Goal: Task Accomplishment & Management: Manage account settings

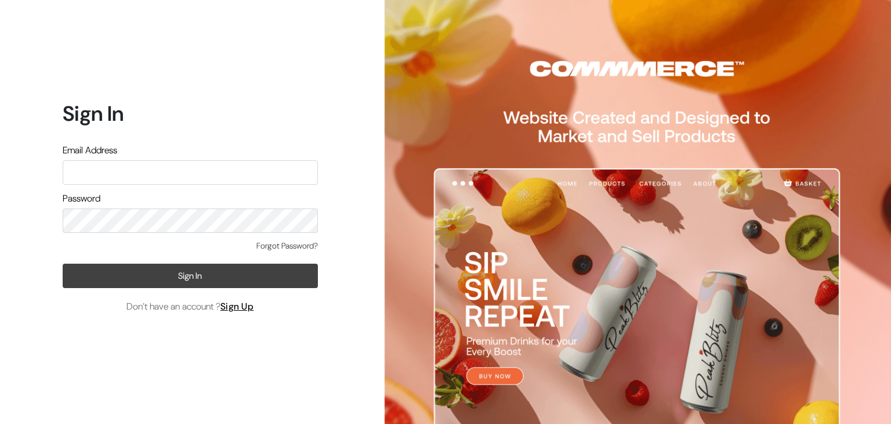
type input "hello@tunai.in"
click at [131, 269] on button "Sign In" at bounding box center [190, 275] width 255 height 24
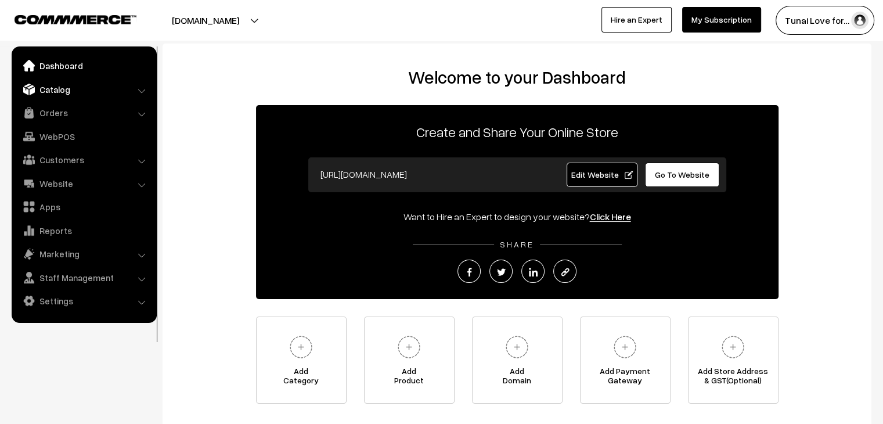
click at [35, 93] on link "Catalog" at bounding box center [84, 89] width 138 height 21
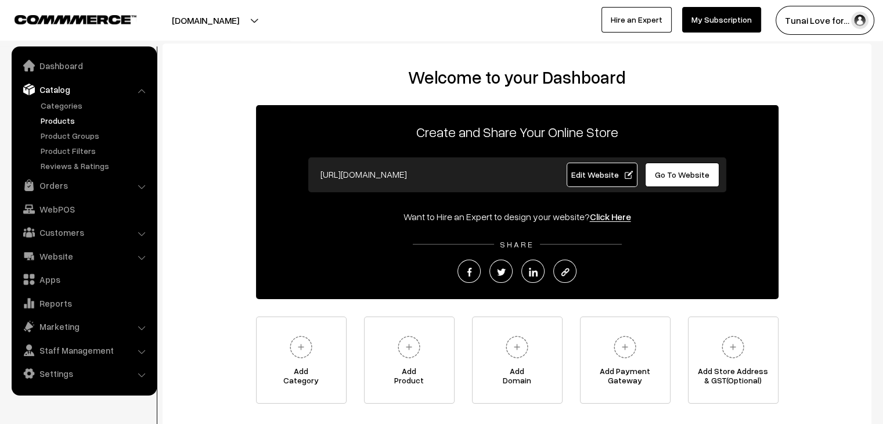
click at [89, 121] on link "Products" at bounding box center [95, 120] width 115 height 12
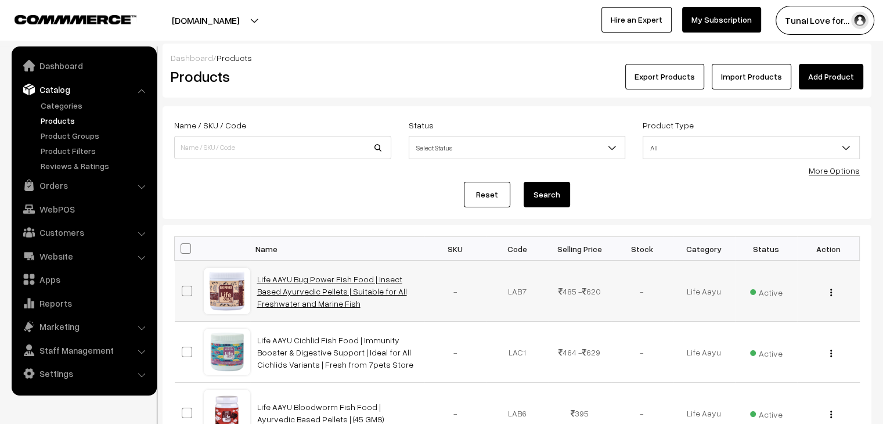
click at [360, 285] on link "Life AAYU Bug Power Fish Food | Insect Based Ayurvedic Pellets | Suitable for A…" at bounding box center [332, 291] width 150 height 34
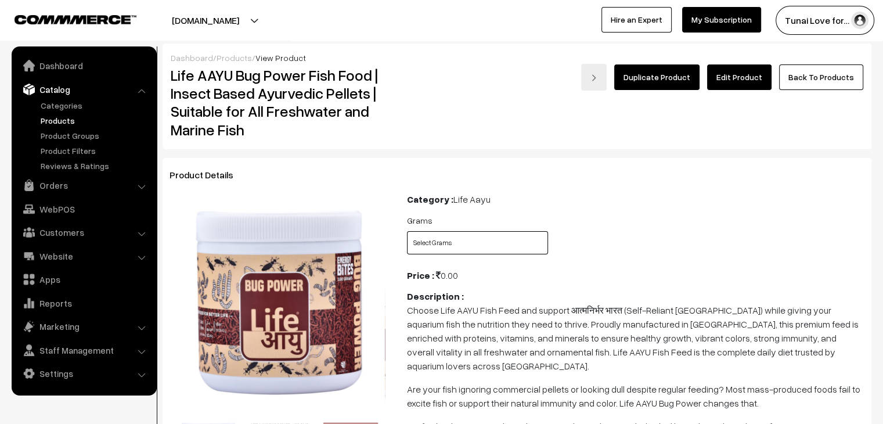
click at [437, 240] on select "Select Grams 100gms 200gms" at bounding box center [477, 242] width 141 height 23
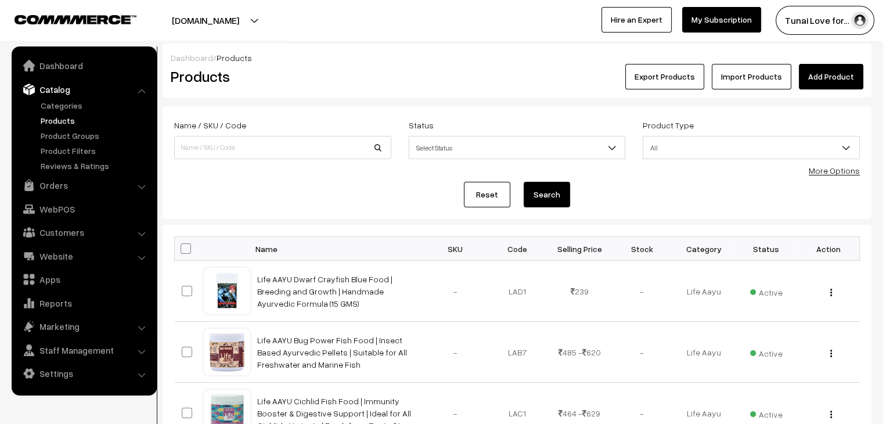
click at [830, 64] on link "Add Product" at bounding box center [830, 77] width 64 height 26
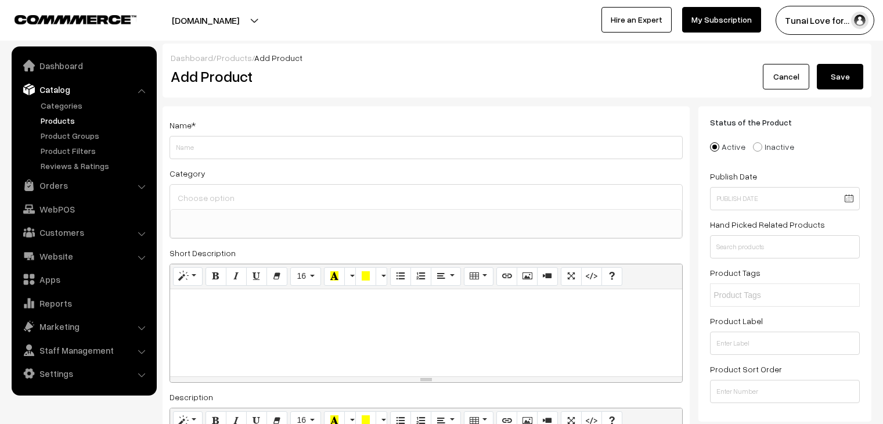
select select
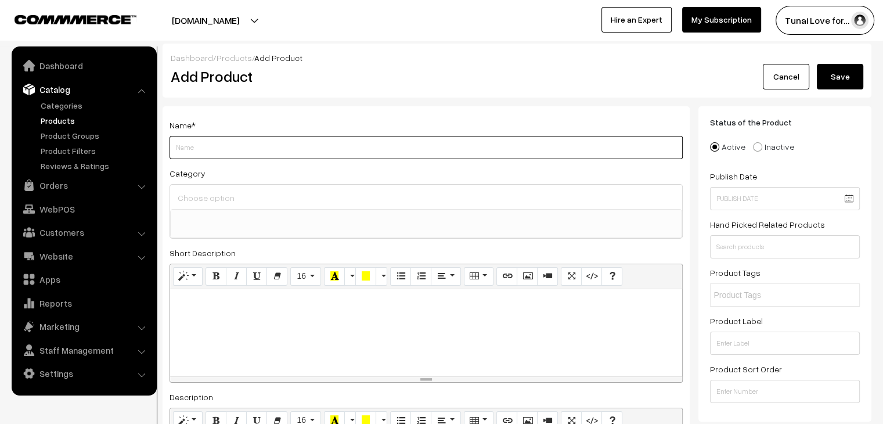
paste input "Life AAYU Flowerhorn Fish Food | Ayurvedic Growth & Color Booster Formula with …"
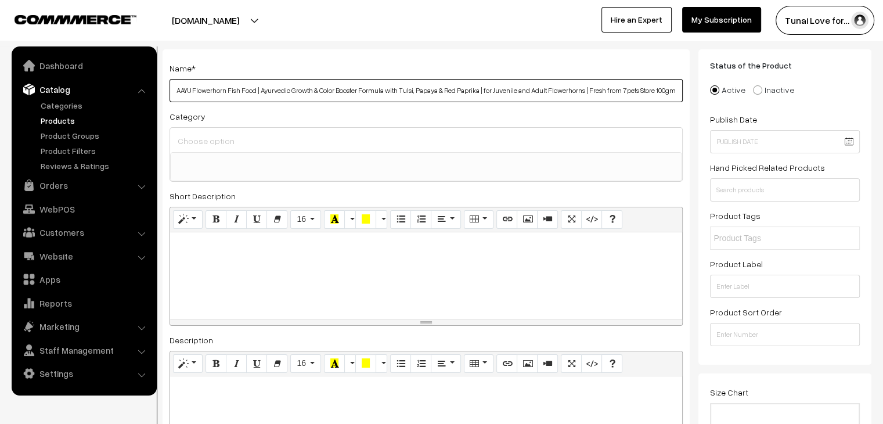
scroll to position [58, 0]
type input "Life AAYU Flowerhorn Fish Food | Ayurvedic Growth & Color Booster Formula with …"
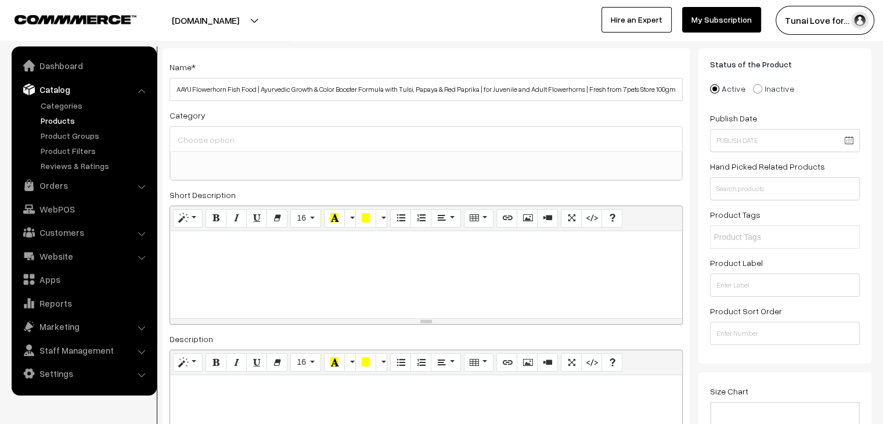
click at [313, 154] on ul at bounding box center [426, 158] width 511 height 15
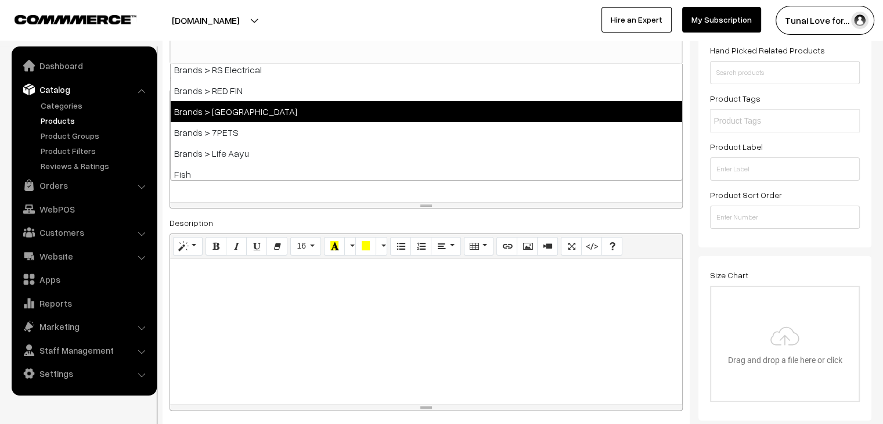
scroll to position [174, 0]
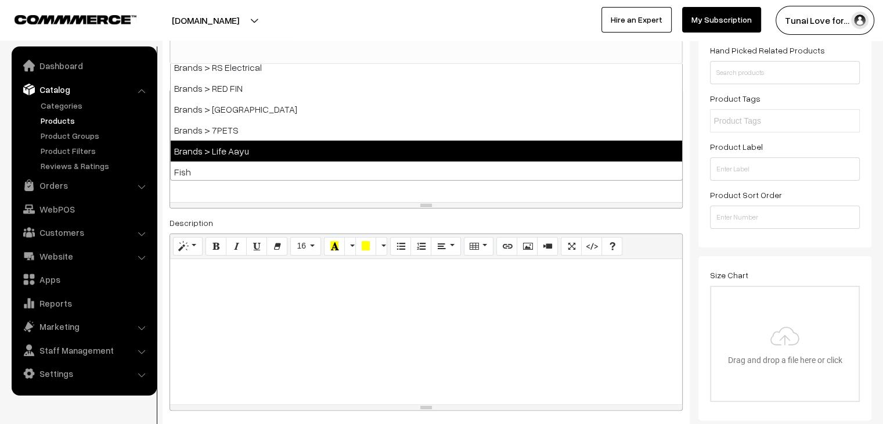
select select "48"
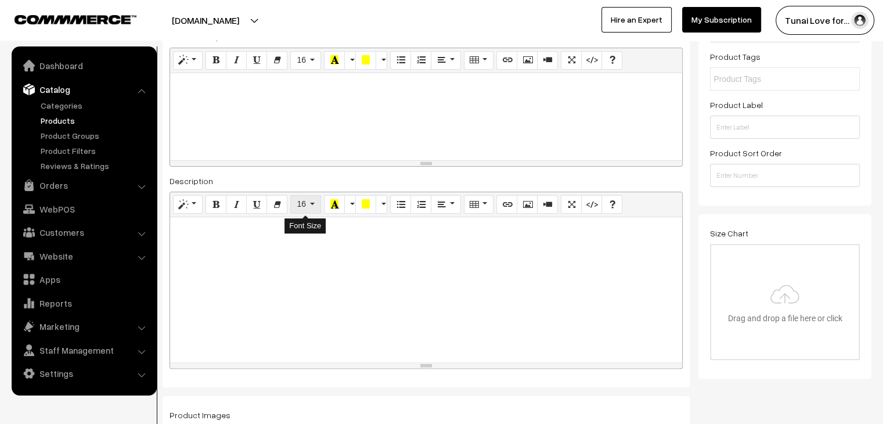
scroll to position [290, 0]
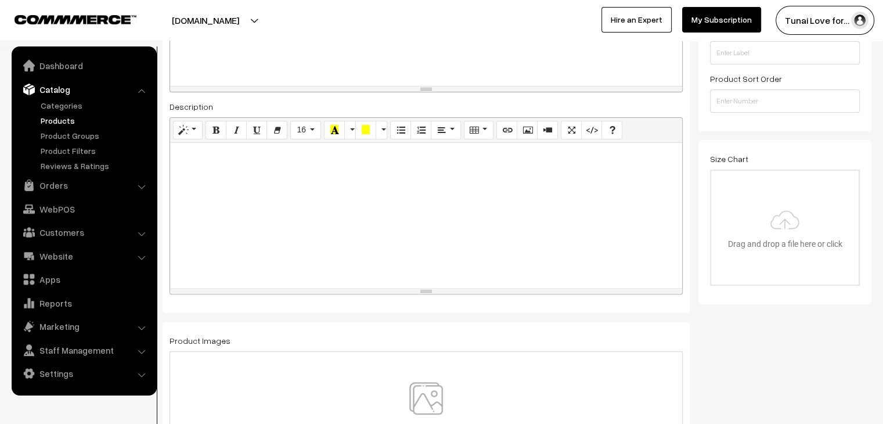
click at [325, 211] on div at bounding box center [426, 215] width 512 height 145
paste div
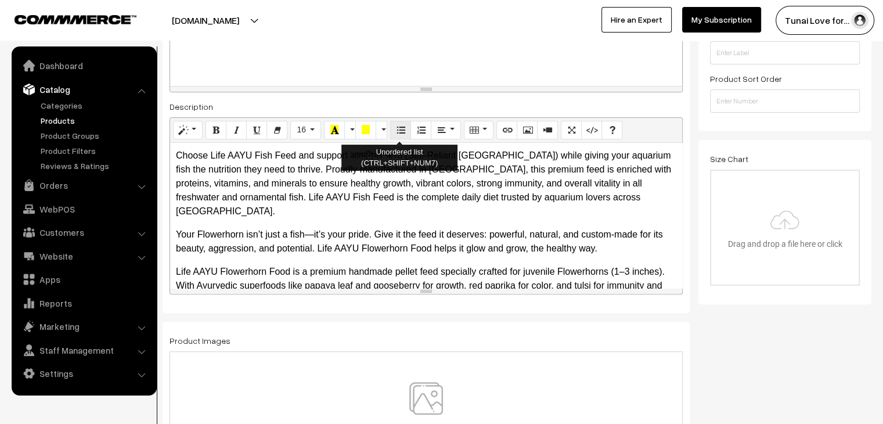
click at [402, 131] on icon "Unordered list (CTRL+SHIFT+NUM7)" at bounding box center [400, 129] width 8 height 9
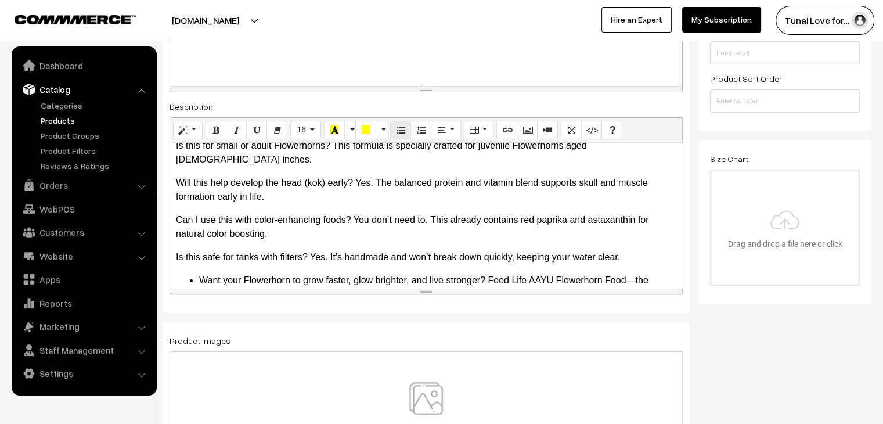
click at [402, 131] on icon "Unordered list (CTRL+SHIFT+NUM7)" at bounding box center [400, 129] width 8 height 9
click at [432, 126] on button "Paragraph" at bounding box center [446, 130] width 30 height 19
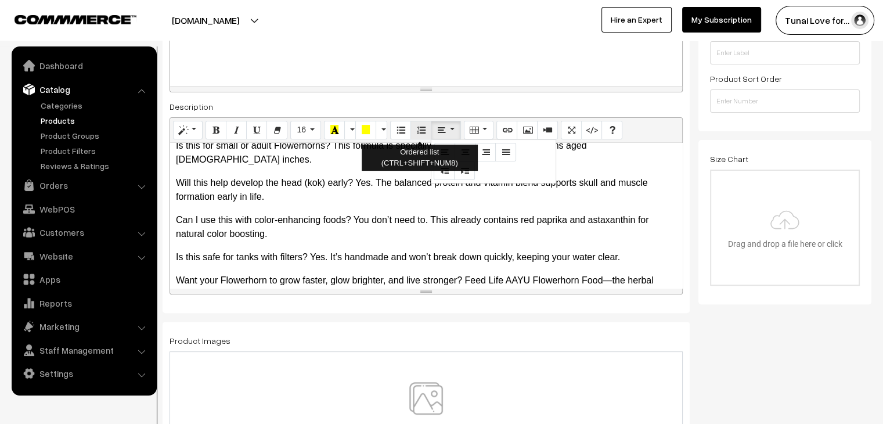
click at [417, 128] on icon "Ordered list (CTRL+SHIFT+NUM8)" at bounding box center [421, 129] width 8 height 9
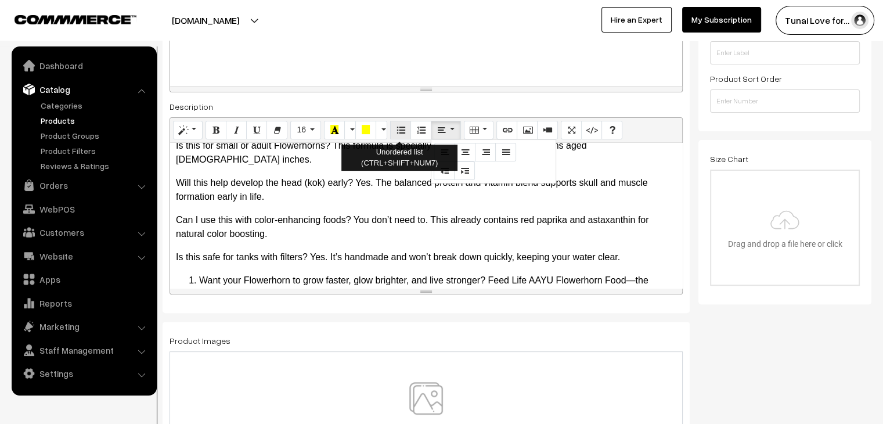
click at [399, 132] on icon "Unordered list (CTRL+SHIFT+NUM7)" at bounding box center [400, 129] width 8 height 9
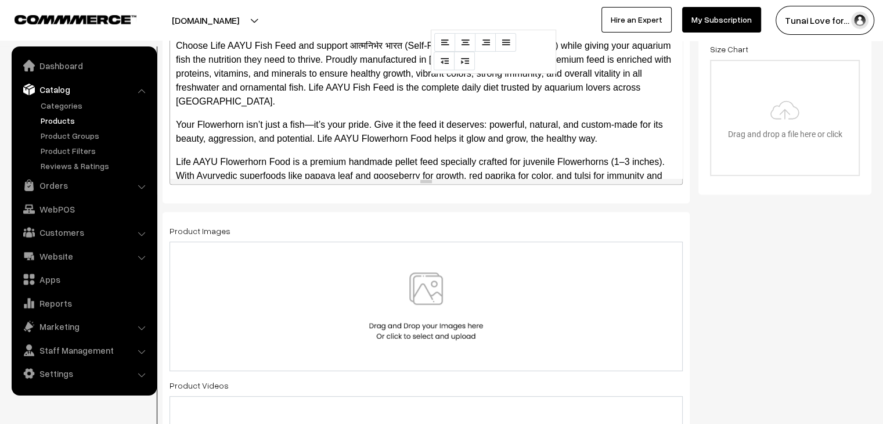
scroll to position [406, 0]
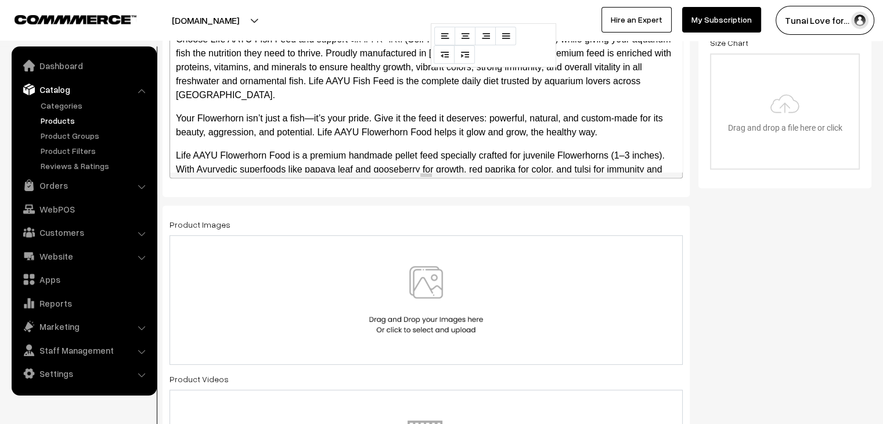
click at [348, 149] on p "Life AAYU Flowerhorn Food is a premium handmade pellet feed specially crafted f…" at bounding box center [426, 170] width 500 height 42
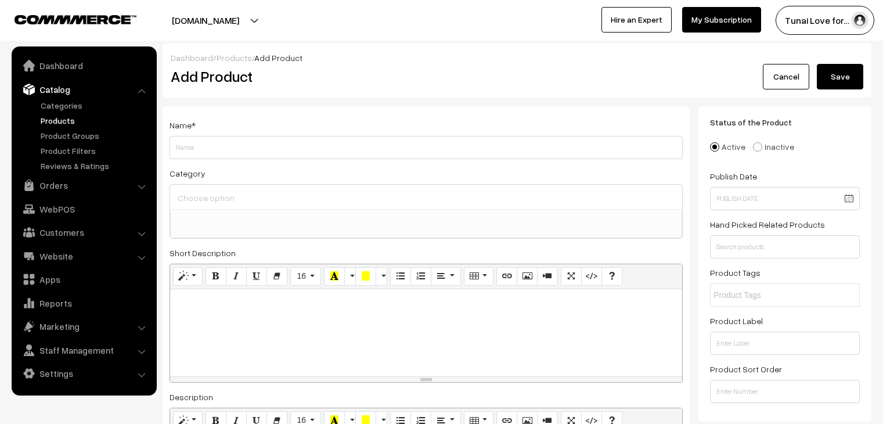
select select
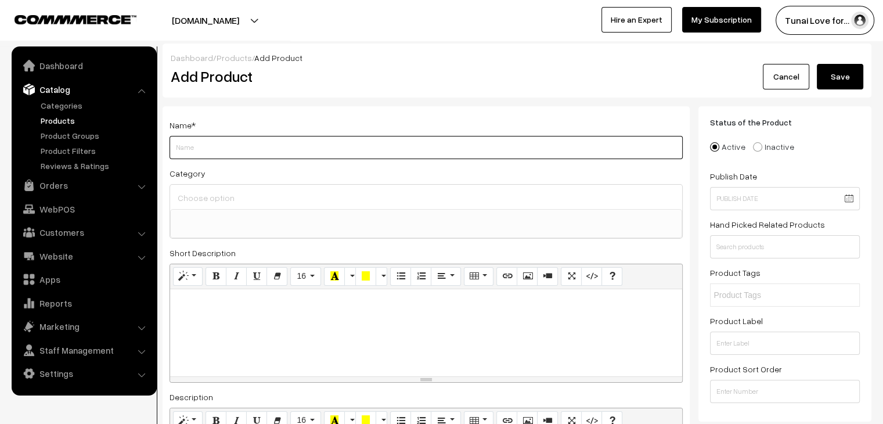
click at [320, 154] on input "Weight" at bounding box center [425, 147] width 513 height 23
paste input "Life AAYU Flowerhorn Fish Food | Ayurvedic Growth & Color Booster Formula with …"
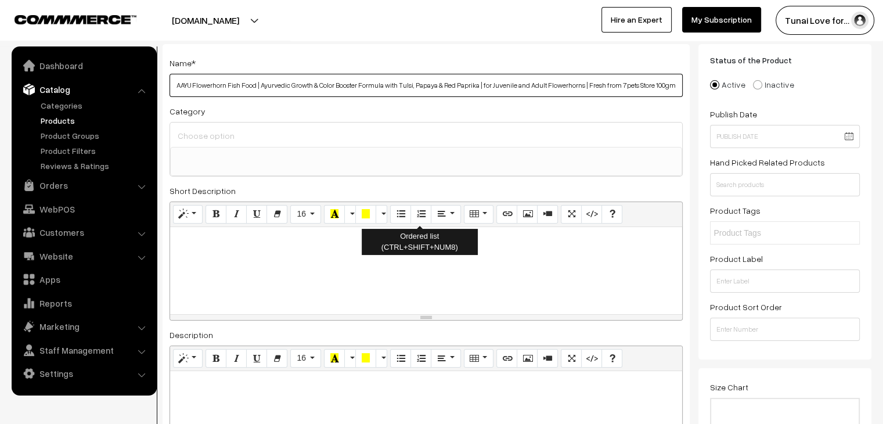
scroll to position [58, 0]
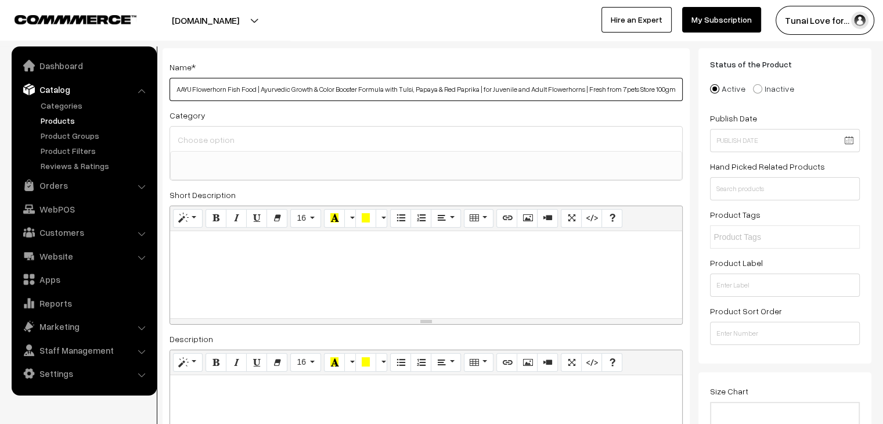
type input "Life AAYU Flowerhorn Fish Food | Ayurvedic Growth & Color Booster Formula with …"
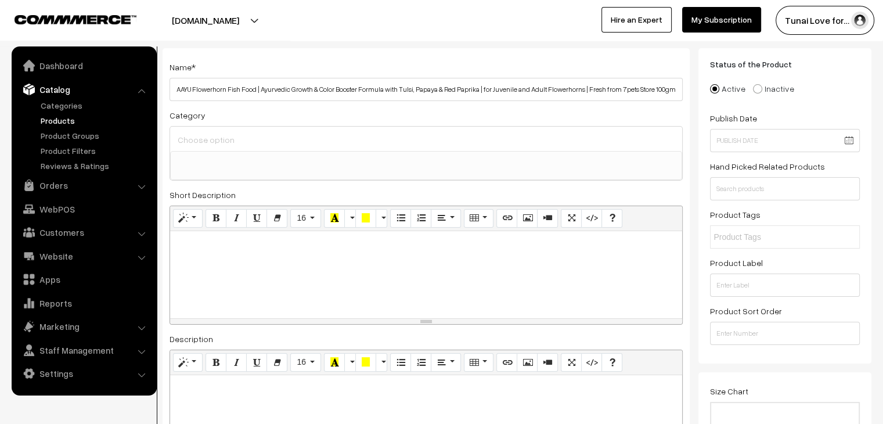
scroll to position [0, 0]
click at [334, 171] on span at bounding box center [426, 165] width 512 height 29
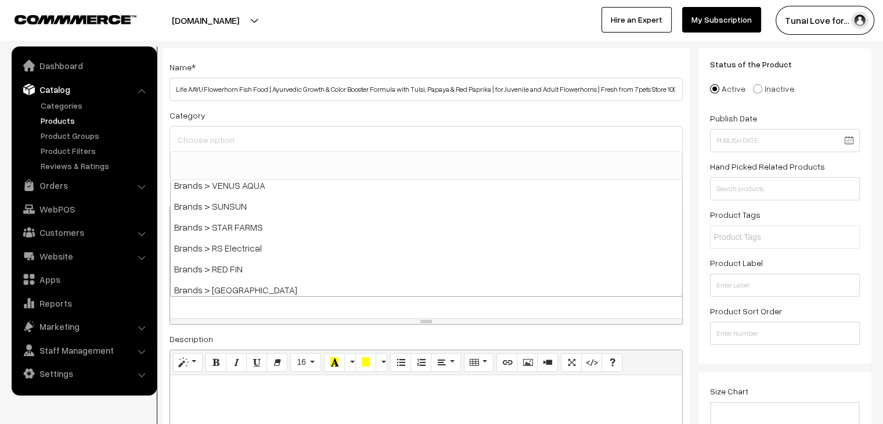
scroll to position [174, 0]
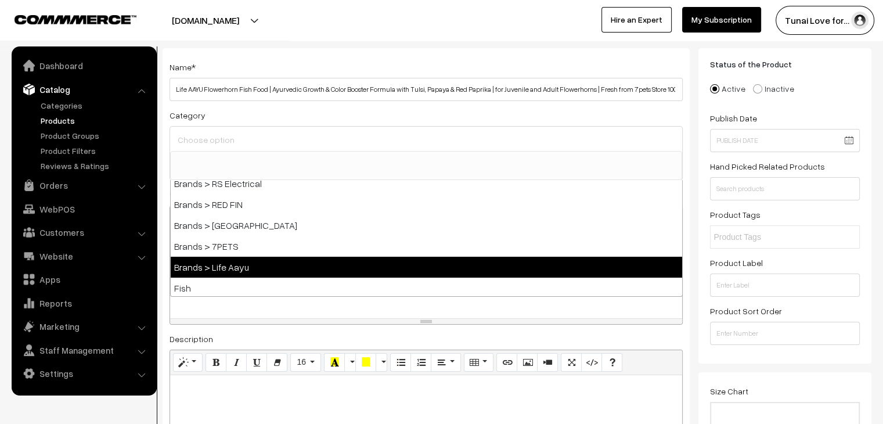
select select "48"
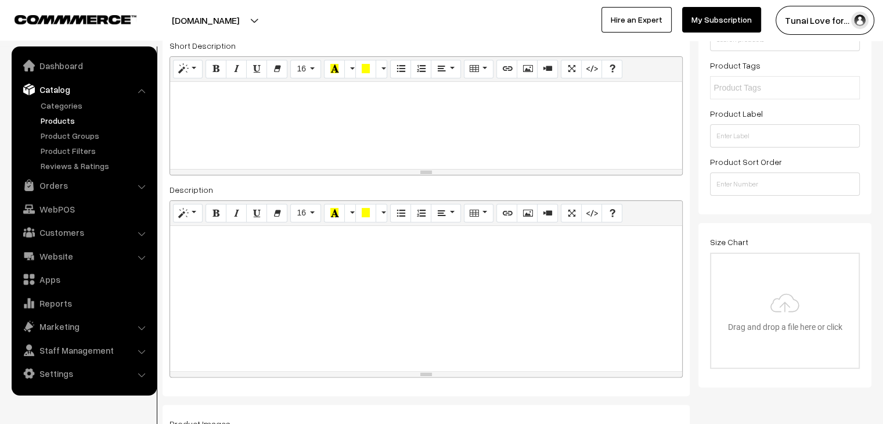
scroll to position [290, 0]
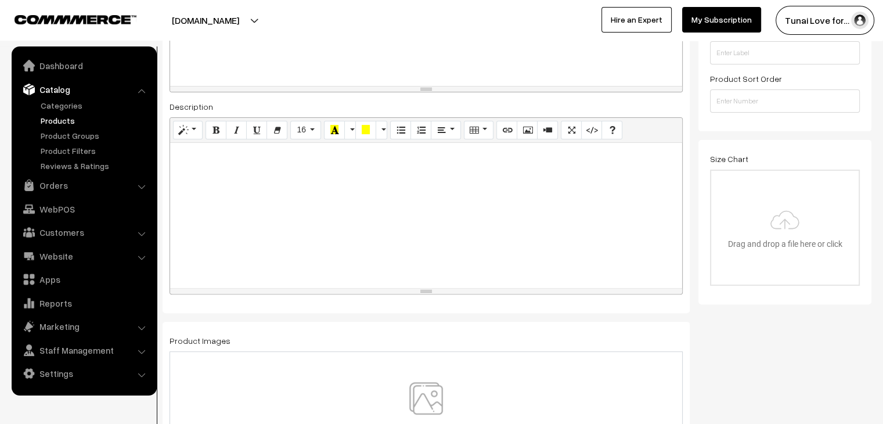
click at [294, 248] on div at bounding box center [426, 215] width 512 height 145
paste div
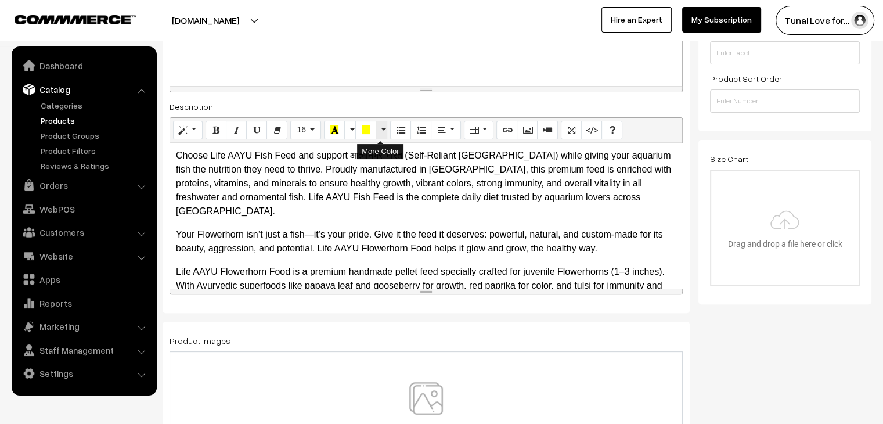
click at [377, 129] on button "More Color" at bounding box center [381, 130] width 12 height 19
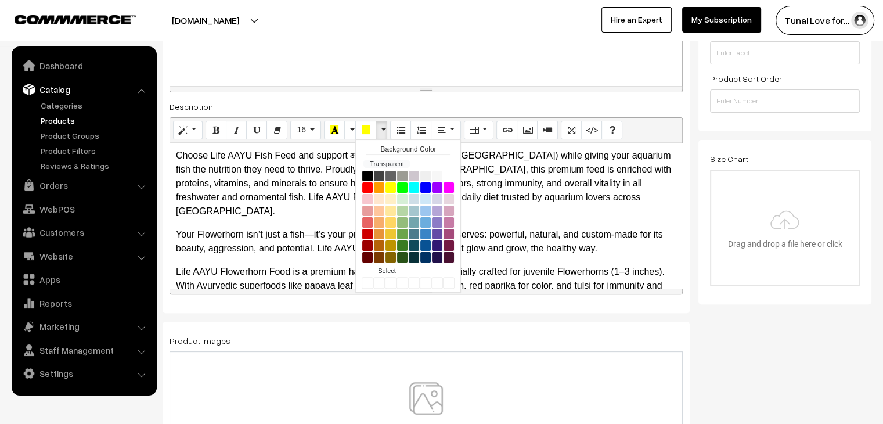
click at [377, 129] on button "More Color" at bounding box center [381, 130] width 12 height 19
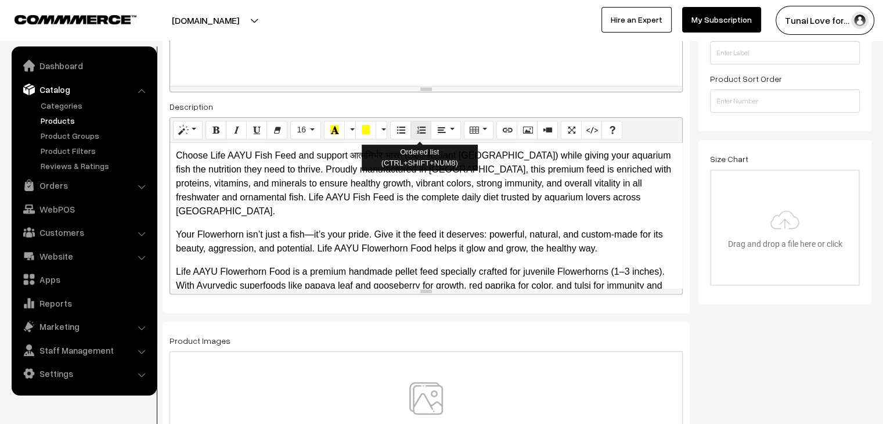
click at [425, 131] on button "Ordered list (CTRL+SHIFT+NUM8)" at bounding box center [420, 130] width 21 height 19
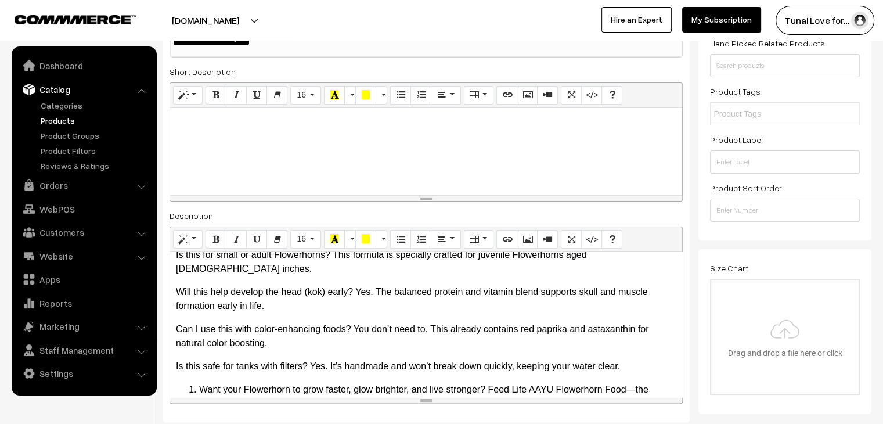
scroll to position [174, 0]
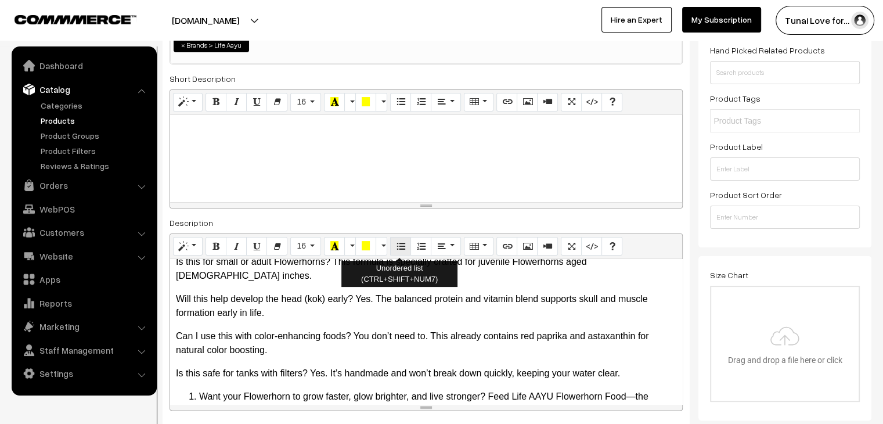
click at [404, 252] on button "Unordered list (CTRL+SHIFT+NUM7)" at bounding box center [400, 246] width 21 height 19
click at [292, 332] on div "Choose Life AAYU Fish Feed and support आत्मनिर्भर भारत (Self-Reliant India) whi…" at bounding box center [426, 331] width 512 height 145
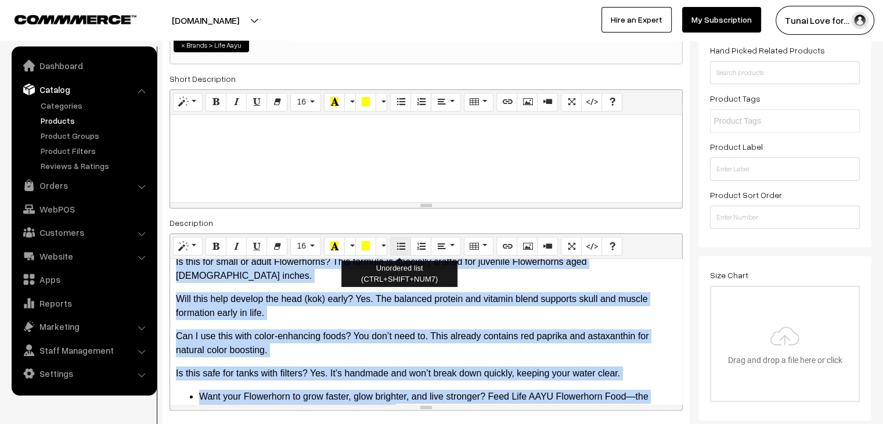
click at [393, 241] on button "Unordered list (CTRL+SHIFT+NUM7)" at bounding box center [400, 246] width 21 height 19
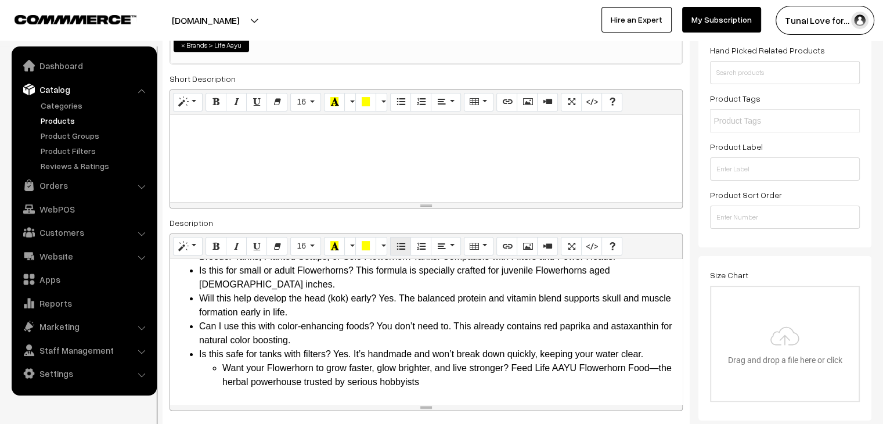
scroll to position [209, 0]
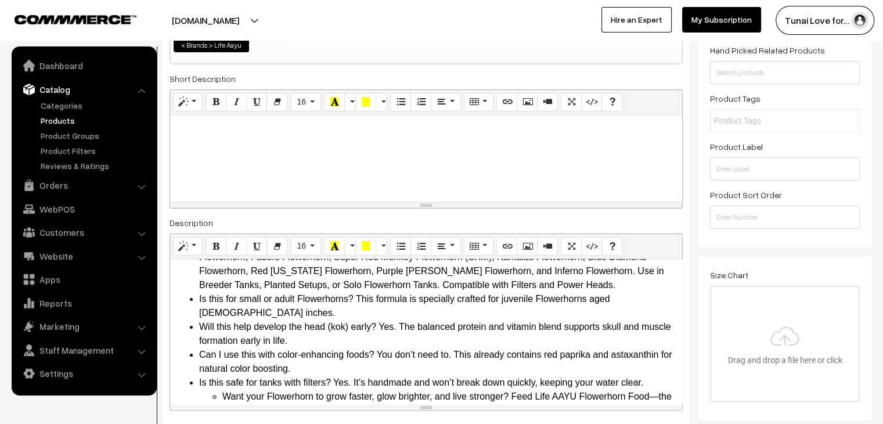
click at [179, 323] on ul "Choose Life AAYU Fish Feed and support आत्मनिर्भर भारत (Self-Reliant India) whi…" at bounding box center [426, 236] width 500 height 362
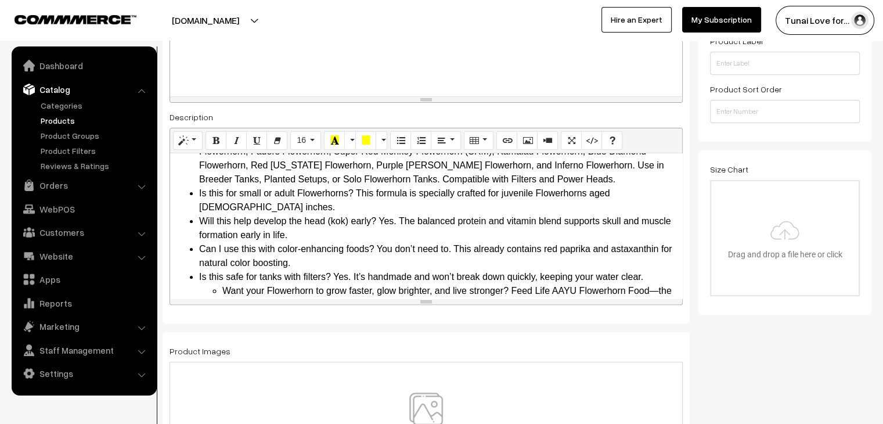
scroll to position [290, 0]
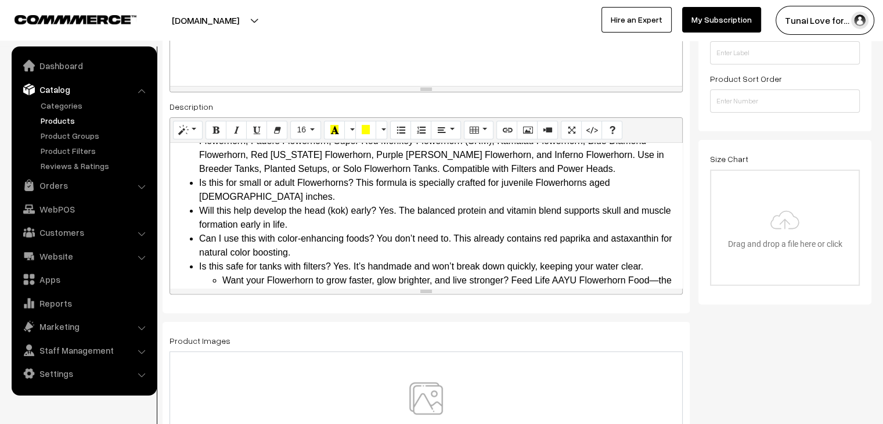
click at [259, 204] on li "Will this help develop the head (kok) early? Yes. The balanced protein and vita…" at bounding box center [437, 218] width 477 height 28
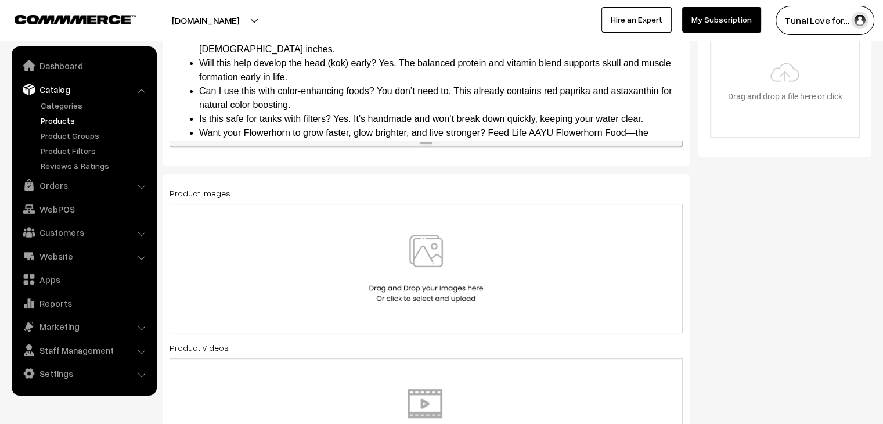
scroll to position [464, 0]
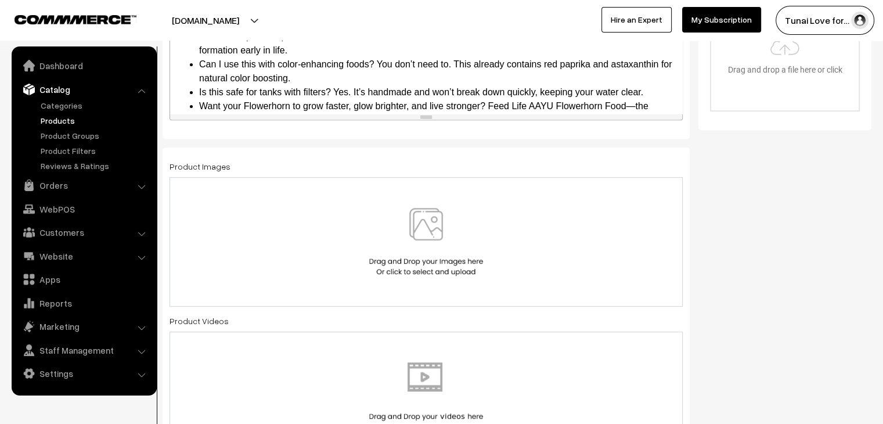
click at [319, 286] on div at bounding box center [425, 241] width 513 height 129
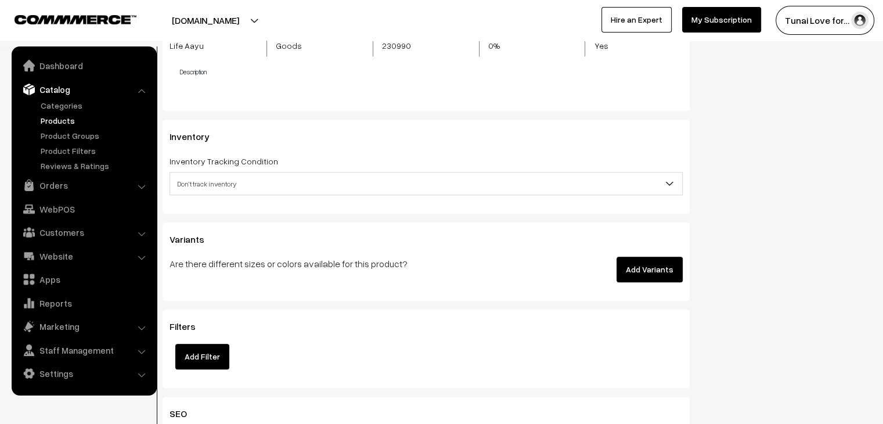
scroll to position [1277, 0]
click at [650, 263] on button "Add Variants" at bounding box center [649, 269] width 66 height 26
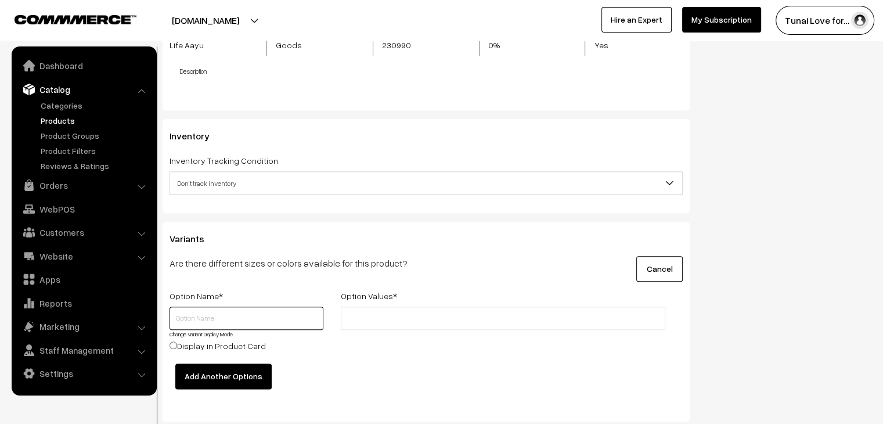
click at [260, 325] on input "text" at bounding box center [246, 317] width 154 height 23
type input "Size"
click at [449, 322] on ul at bounding box center [503, 317] width 324 height 23
type input "Small"
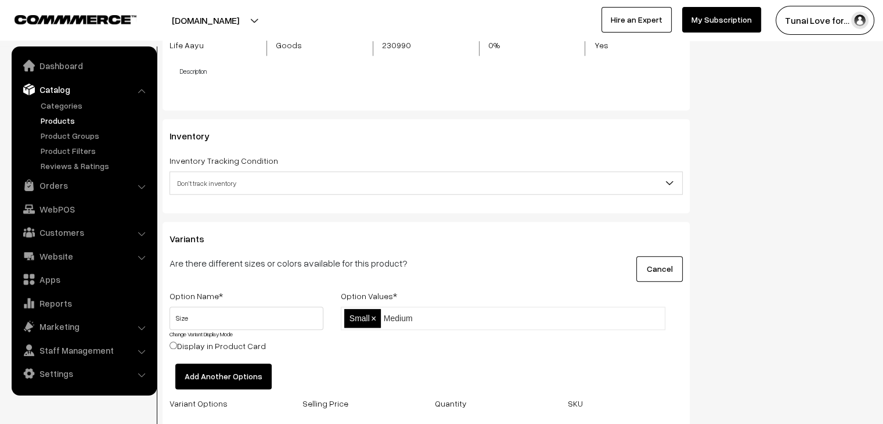
type input "Medium"
type input "Large"
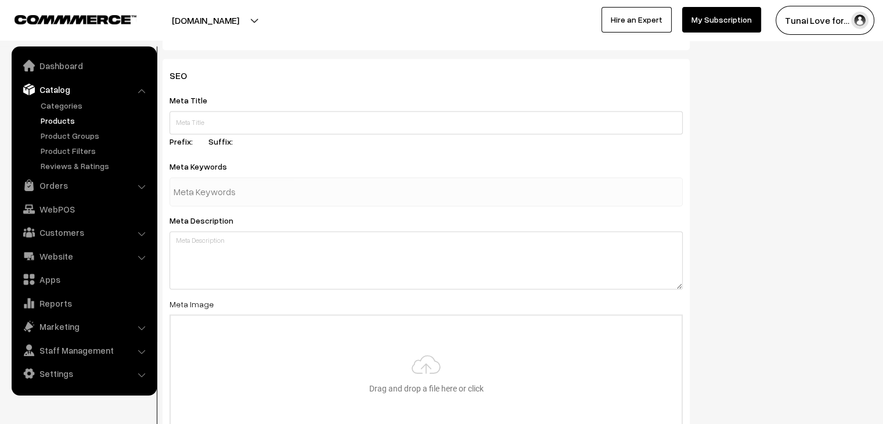
scroll to position [1905, 0]
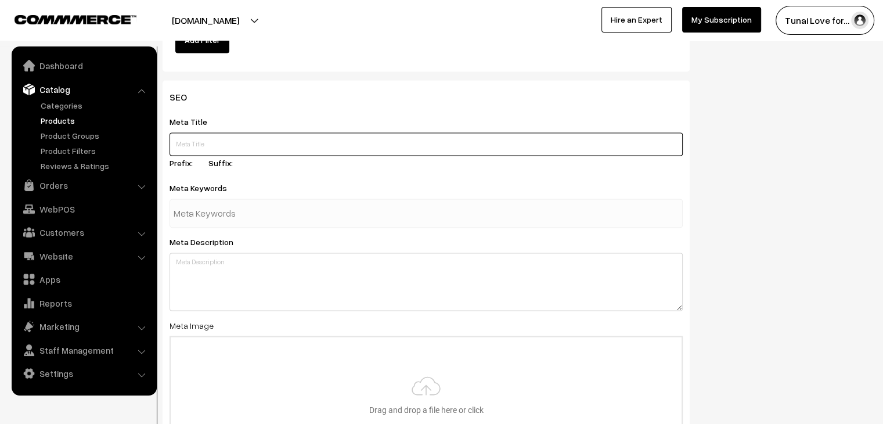
click at [246, 133] on input "text" at bounding box center [425, 143] width 513 height 23
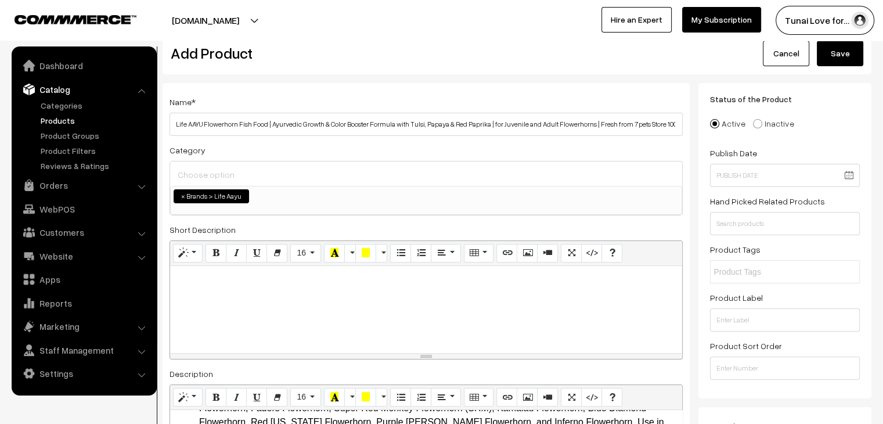
scroll to position [0, 0]
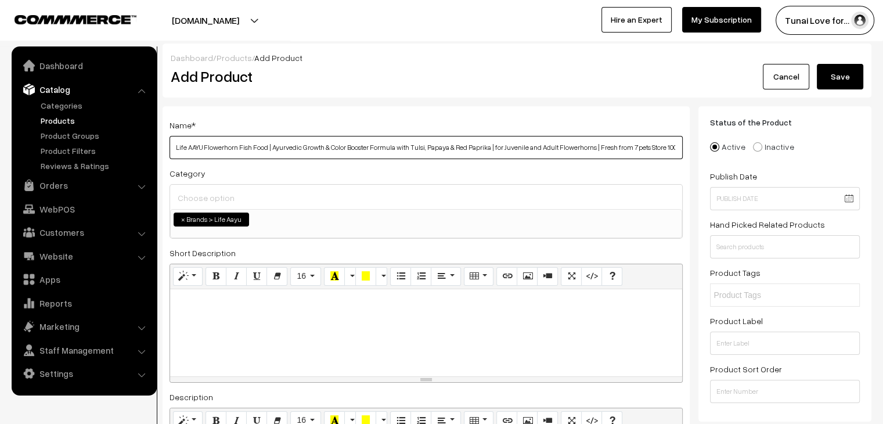
click at [401, 151] on input "Life AAYU Flowerhorn Fish Food | Ayurvedic Growth & Color Booster Formula with …" at bounding box center [425, 147] width 513 height 23
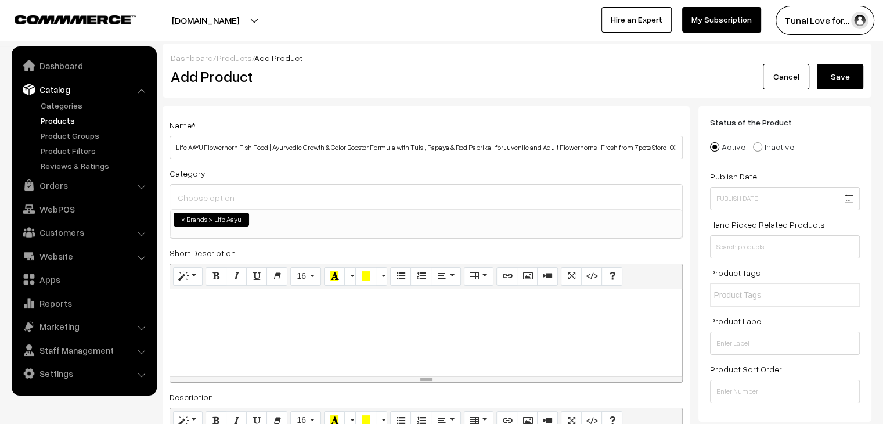
click at [280, 331] on div at bounding box center [426, 332] width 512 height 87
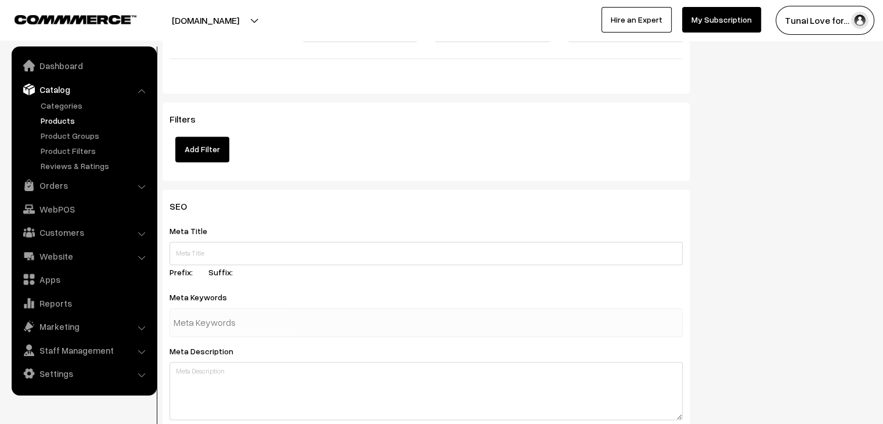
scroll to position [1789, 0]
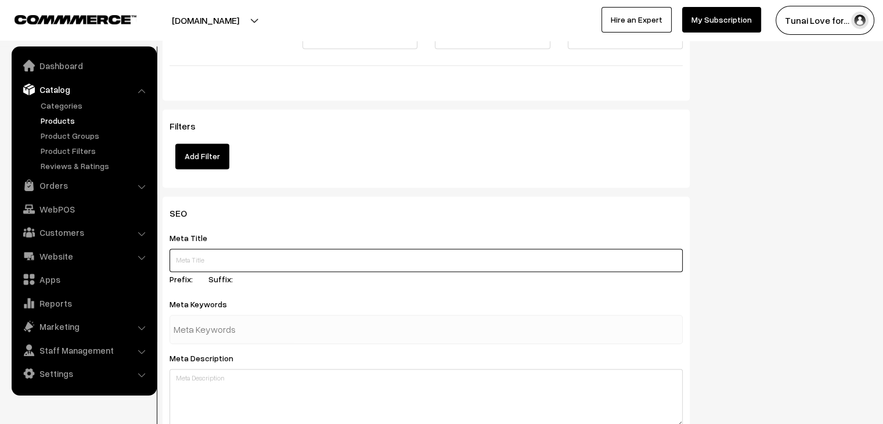
click at [219, 255] on input "text" at bounding box center [425, 259] width 513 height 23
paste input "Life AAYU Flowerhorn Fish Food Growth Color Booster 100g"
type input "Life AAYU Flowerhorn Fish Food Growth Color Booster 100g"
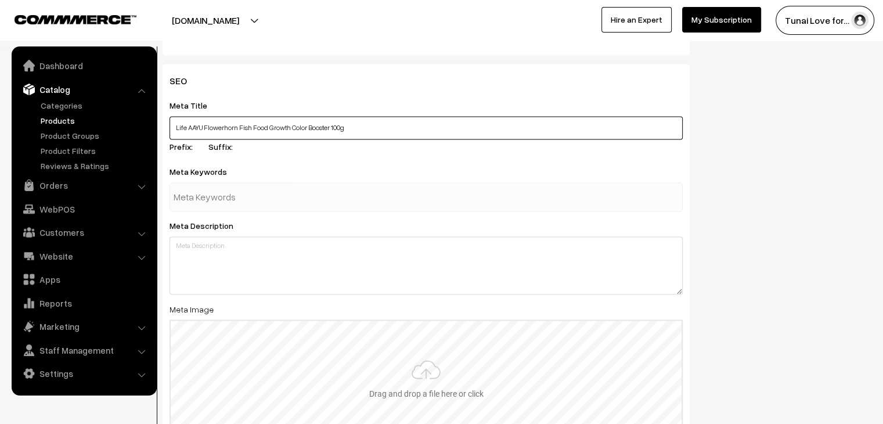
scroll to position [1963, 0]
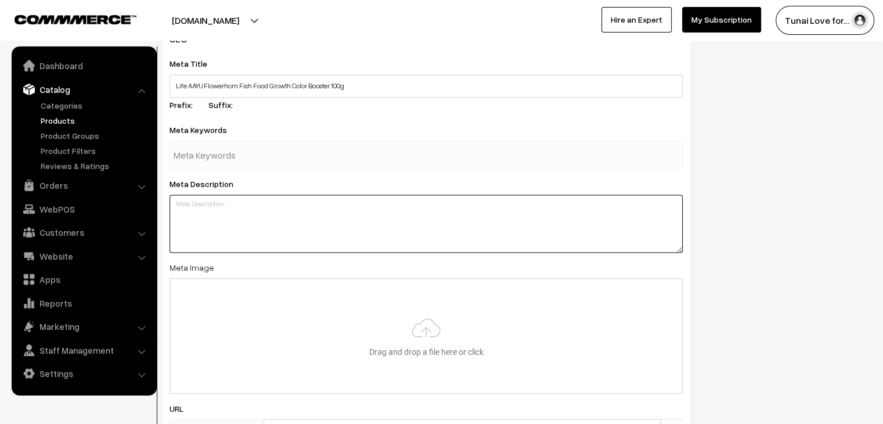
click at [215, 200] on textarea at bounding box center [425, 223] width 513 height 58
type textarea "v"
paste textarea "Premium Life AAYU Flowerhorn Food Ayurvedic formula with Tulsi Papaya and Red P…"
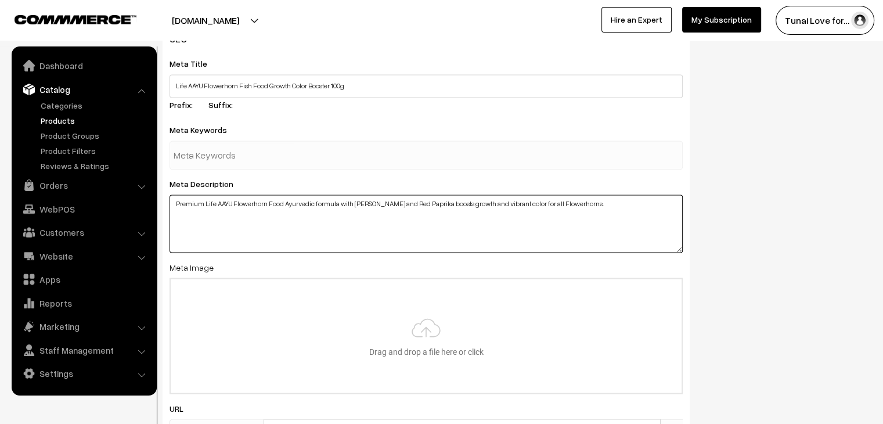
type textarea "Premium Life AAYU Flowerhorn Food Ayurvedic formula with Tulsi Papaya and Red P…"
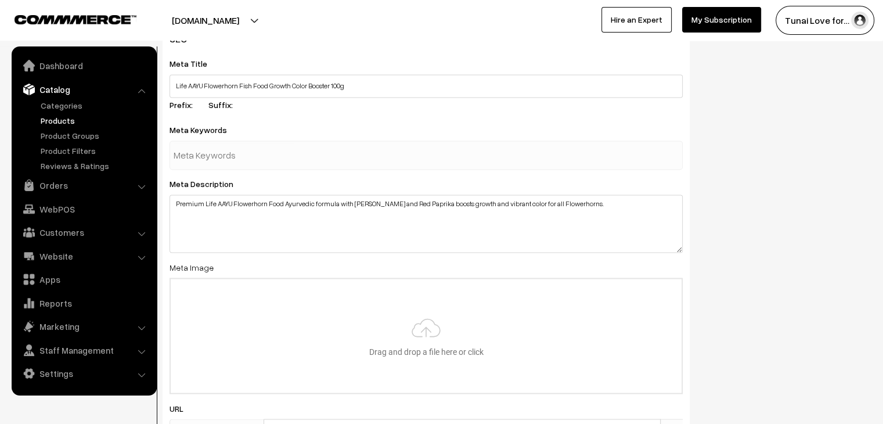
click at [251, 165] on input "text" at bounding box center [233, 154] width 121 height 23
paste input "Flowerhorn fish food"
click at [188, 157] on input "Flowerhorn fish food" at bounding box center [233, 154] width 121 height 23
type input "flowerhorn fish food"
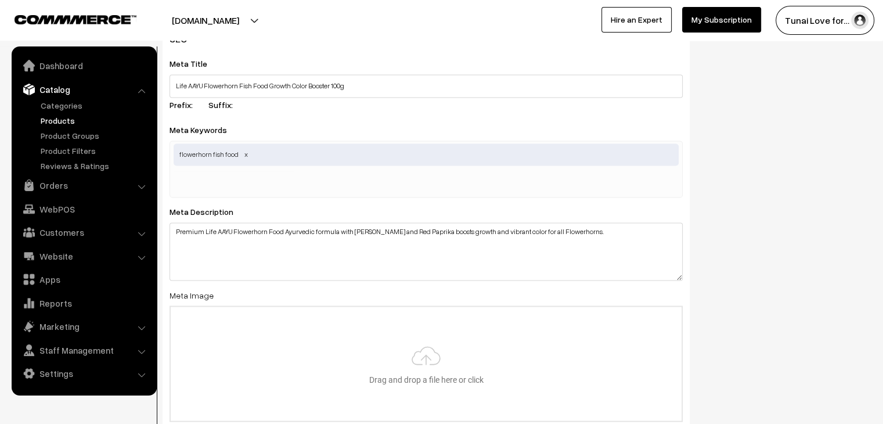
paste input "Flowerhorn growth booster"
type input "Flowerhorn growth booster"
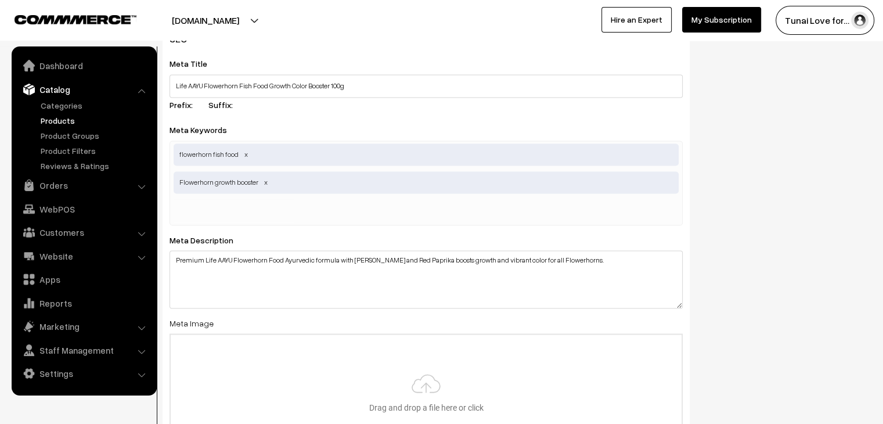
paste input "Flowerhorn color enhancer"
type input "Flowerhorn color enhancer"
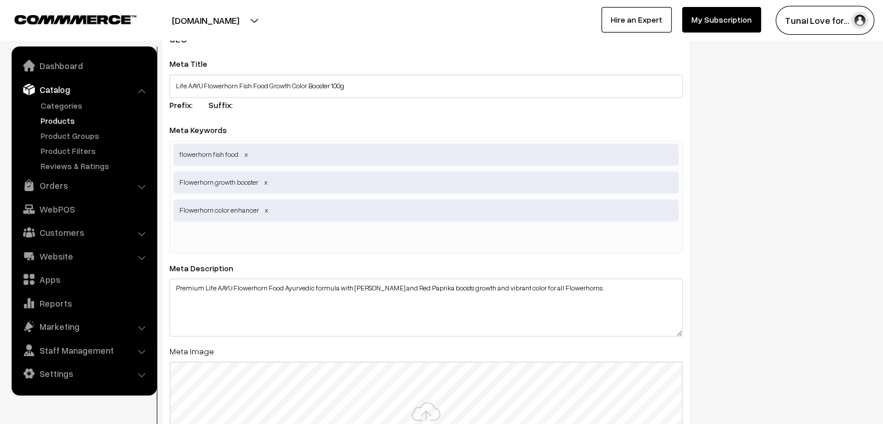
paste input "Ayurvedic fish food"
type input "Ayurvedic fish food"
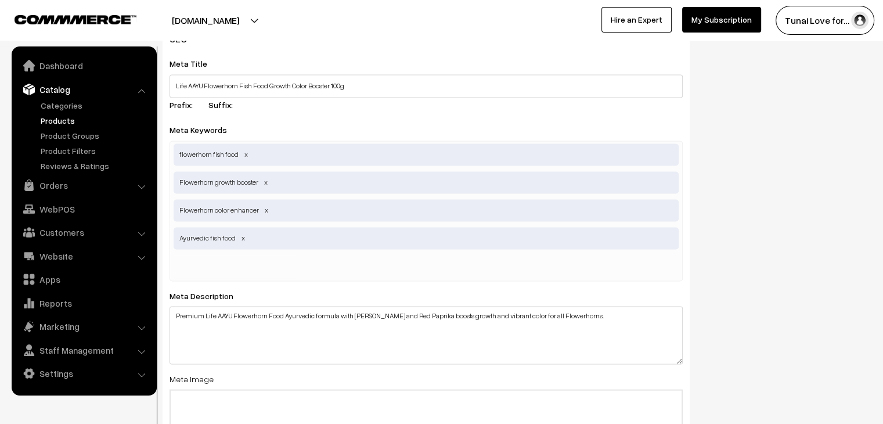
paste input "juvenile adult Flowerhorns"
type input "juvenile adult Flowerhorns"
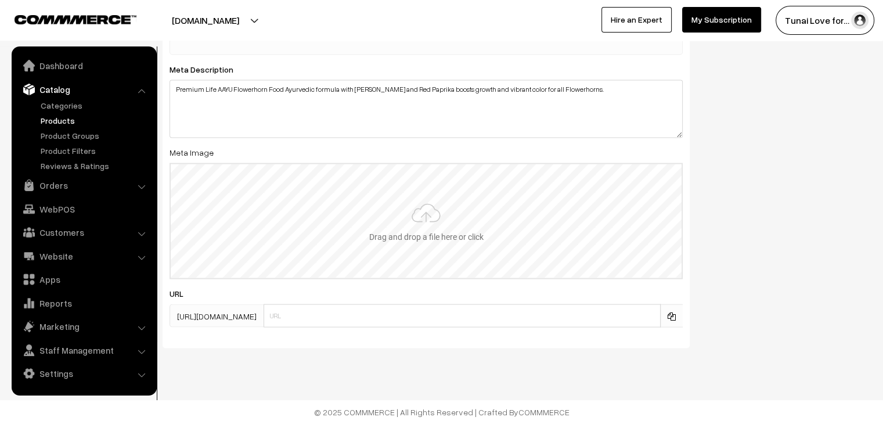
scroll to position [2219, 0]
click at [323, 312] on input "text" at bounding box center [461, 315] width 397 height 23
paste input "life-aayu-flowerhorn-food-100g"
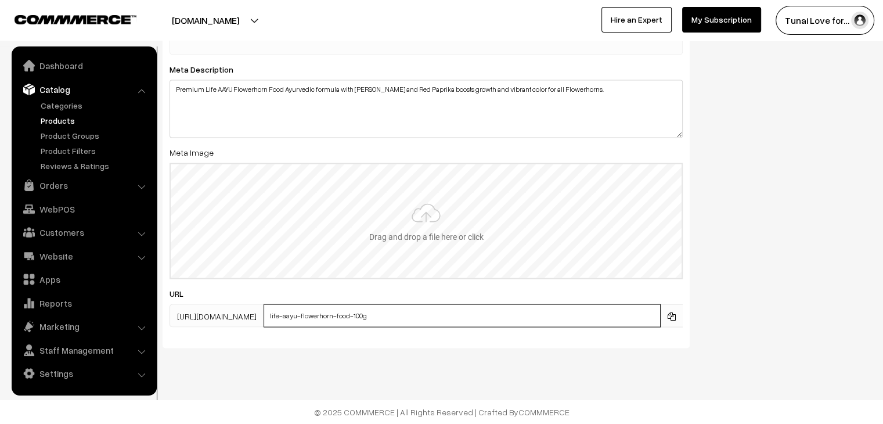
type input "life-aayu-flowerhorn-food-100g"
click at [319, 206] on input "file" at bounding box center [426, 221] width 511 height 114
click at [375, 220] on input "file" at bounding box center [426, 221] width 511 height 114
type input "C:\fakepath\Life AAYU Flowerhorn Fish Food Ayurvedic Growth & Color Booster For…"
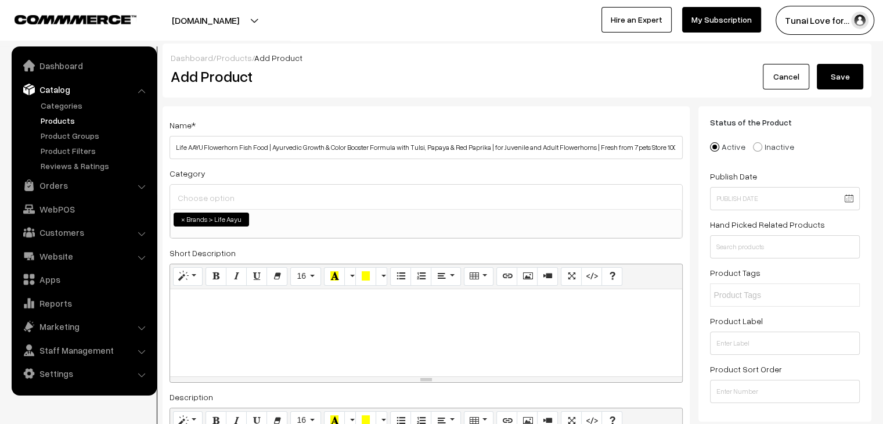
scroll to position [0, 0]
click at [842, 67] on button "Save" at bounding box center [839, 77] width 46 height 26
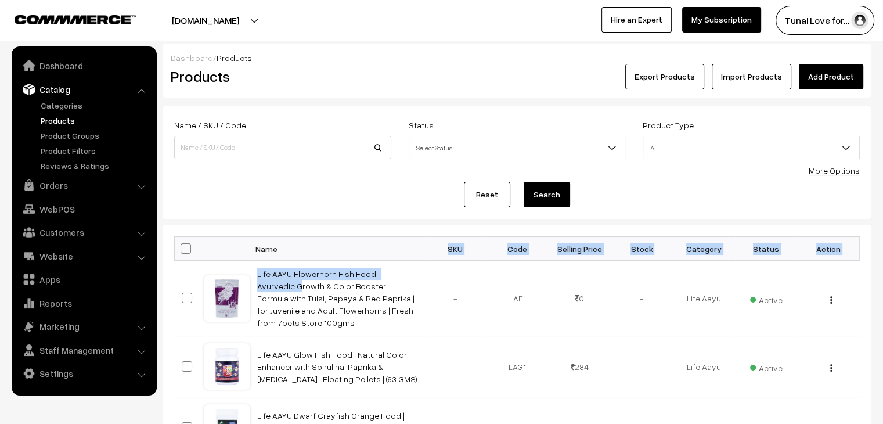
drag, startPoint x: 279, startPoint y: 262, endPoint x: 287, endPoint y: 258, distance: 8.8
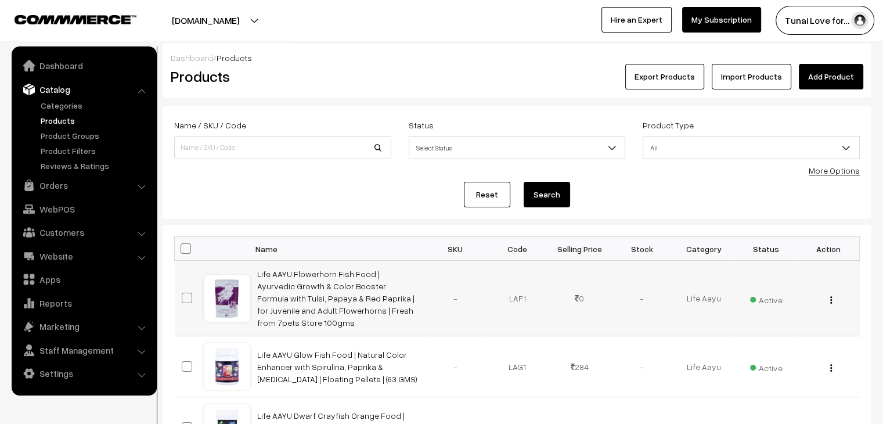
click at [385, 262] on td "Life AAYU Flowerhorn Fish Food | Ayurvedic Growth & Color Booster Formula with …" at bounding box center [337, 298] width 174 height 75
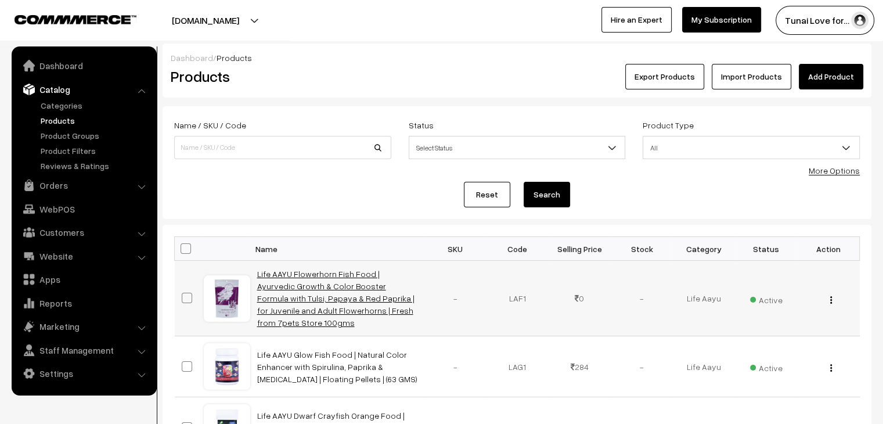
click at [355, 302] on td "Life AAYU Flowerhorn Fish Food | Ayurvedic Growth & Color Booster Formula with …" at bounding box center [337, 298] width 174 height 75
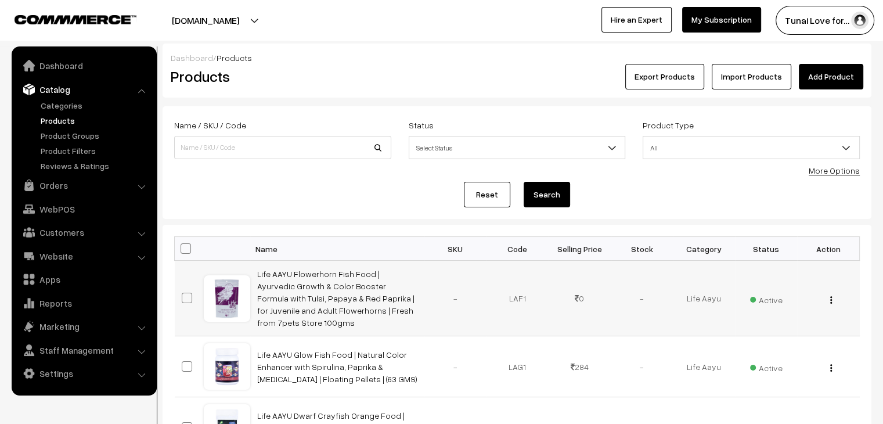
click at [316, 279] on td "Life AAYU Flowerhorn Fish Food | Ayurvedic Growth & Color Booster Formula with …" at bounding box center [337, 298] width 174 height 75
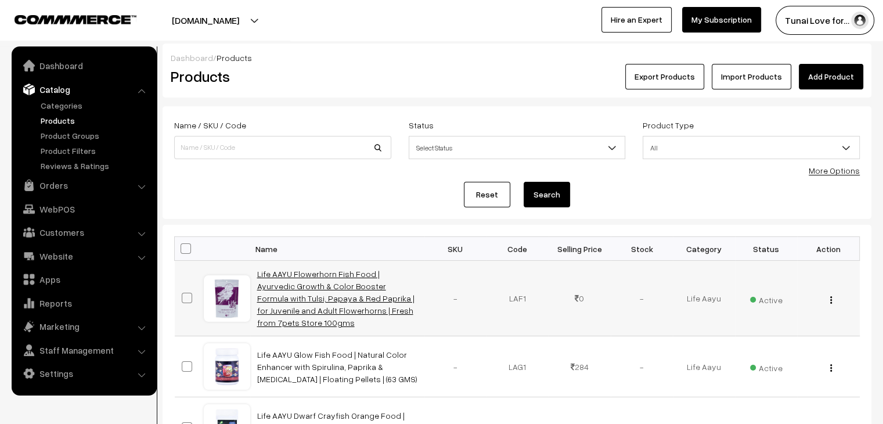
click at [316, 288] on link "Life AAYU Flowerhorn Fish Food | Ayurvedic Growth & Color Booster Formula with …" at bounding box center [335, 298] width 157 height 59
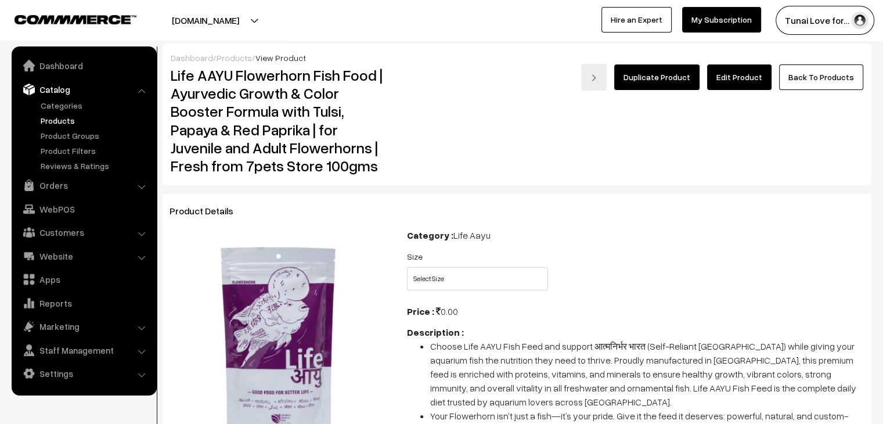
click at [764, 71] on link "Edit Product" at bounding box center [739, 77] width 64 height 26
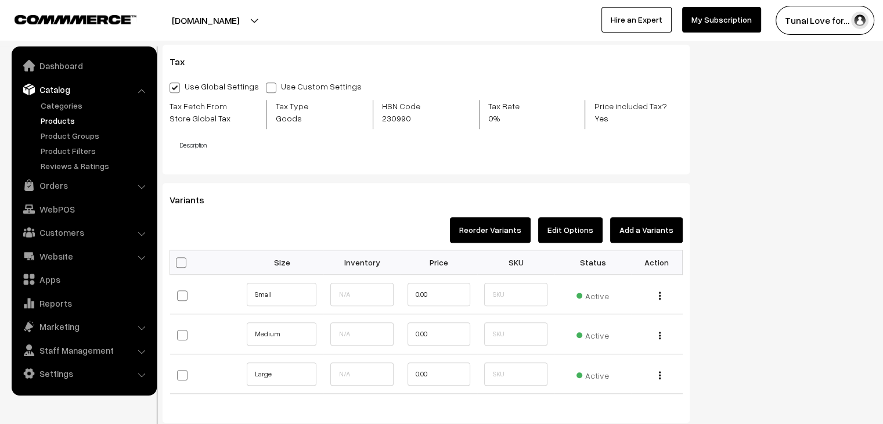
scroll to position [1044, 0]
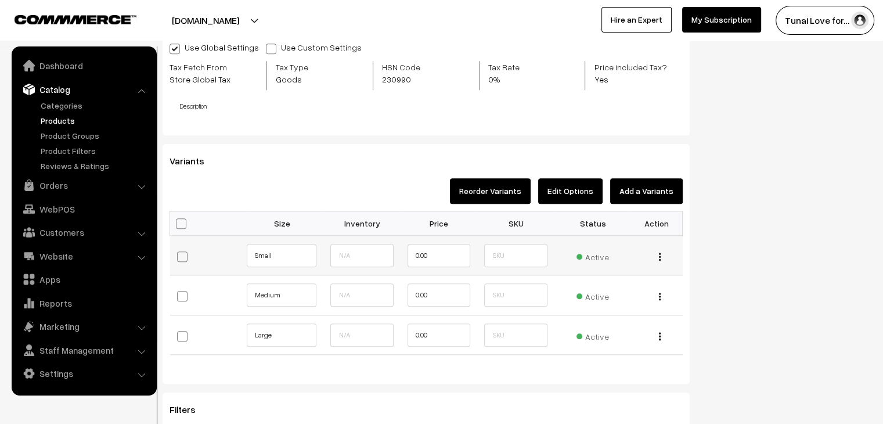
click at [659, 259] on img "button" at bounding box center [660, 256] width 2 height 8
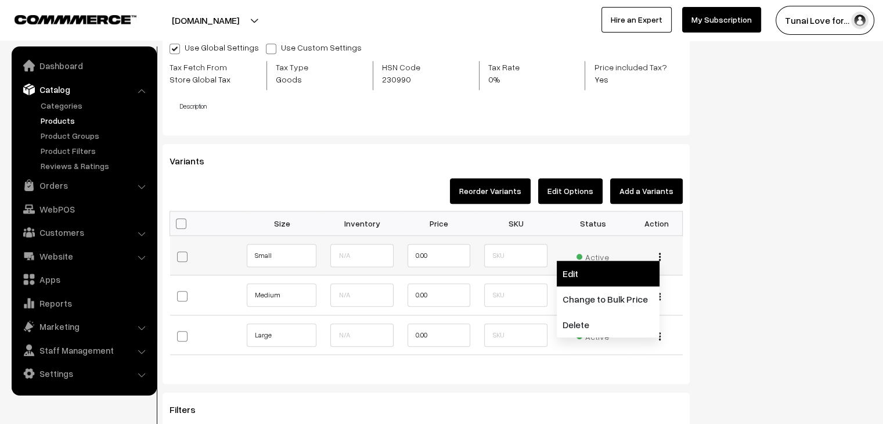
click at [649, 281] on link "Edit" at bounding box center [607, 274] width 103 height 26
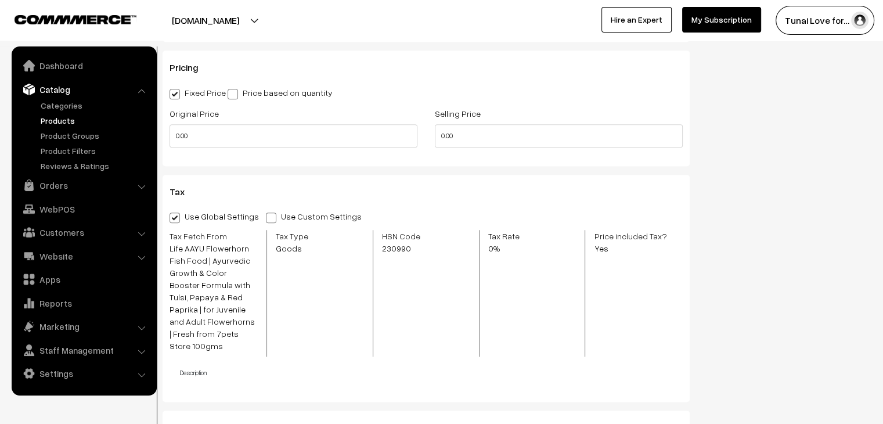
scroll to position [783, 0]
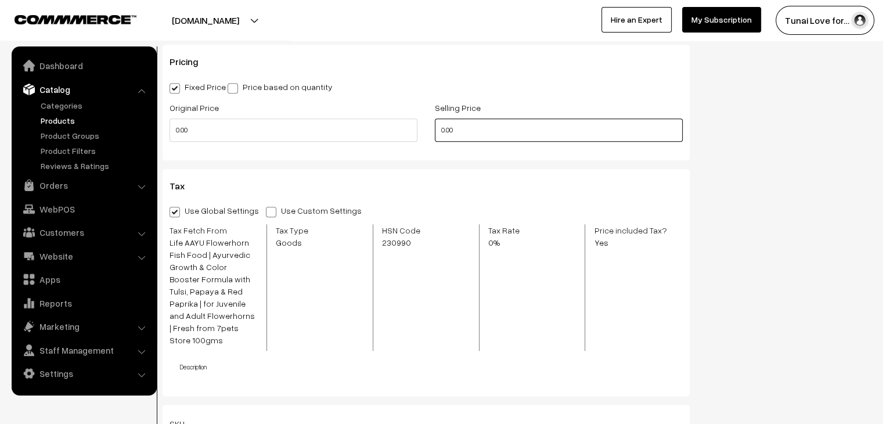
click at [443, 132] on input "0.00" at bounding box center [559, 129] width 248 height 23
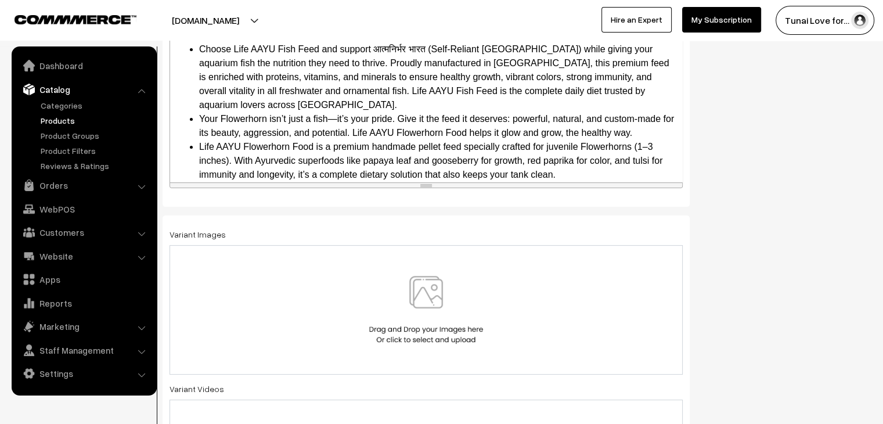
scroll to position [0, 0]
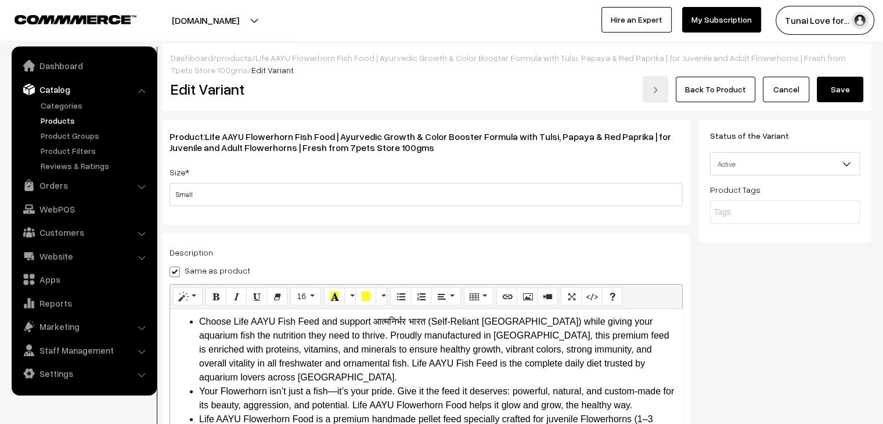
type input "441.00"
click at [851, 95] on button "Save" at bounding box center [839, 90] width 46 height 26
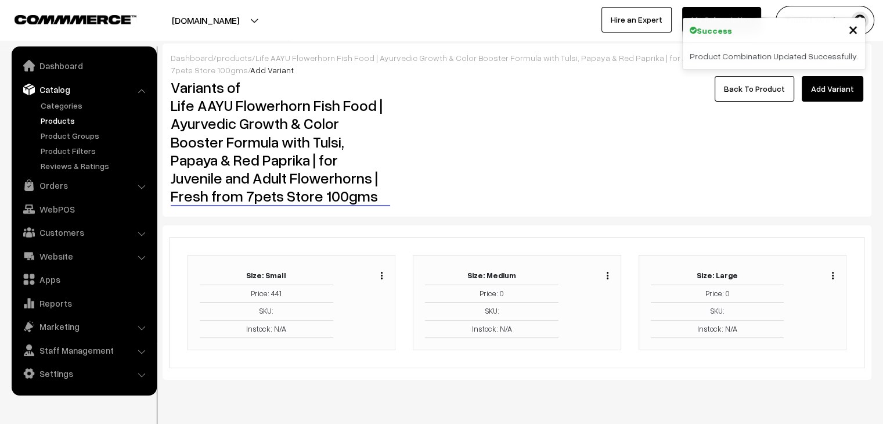
click at [606, 277] on img "button" at bounding box center [607, 276] width 2 height 8
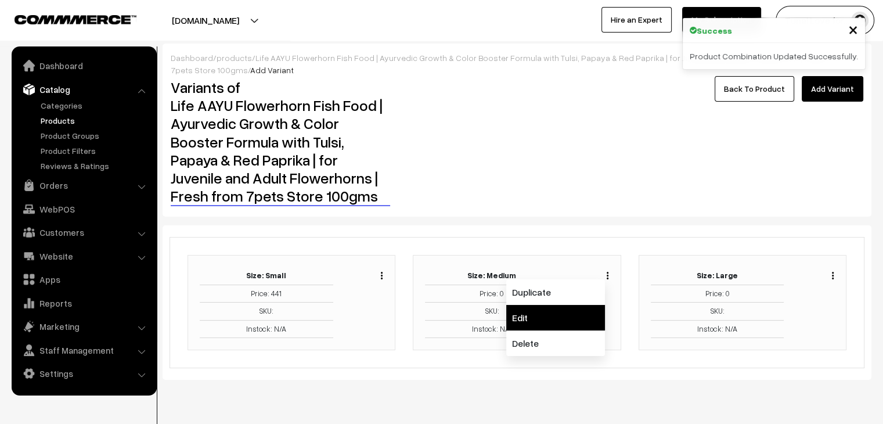
click at [584, 315] on link "Edit" at bounding box center [555, 318] width 99 height 26
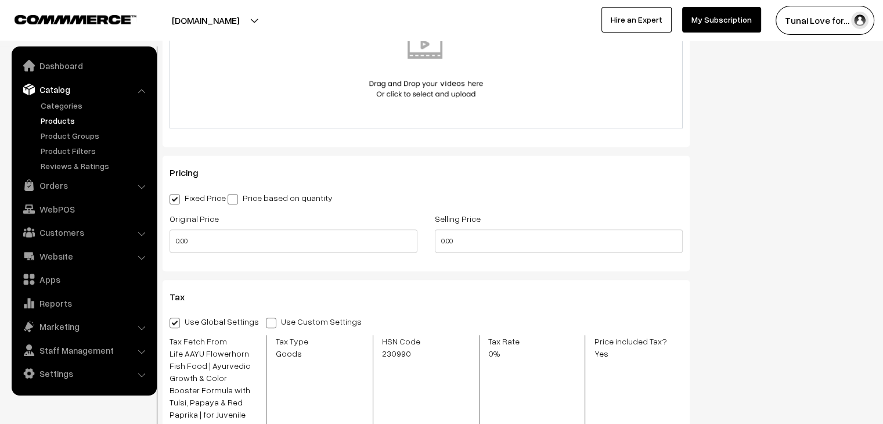
scroll to position [657, 0]
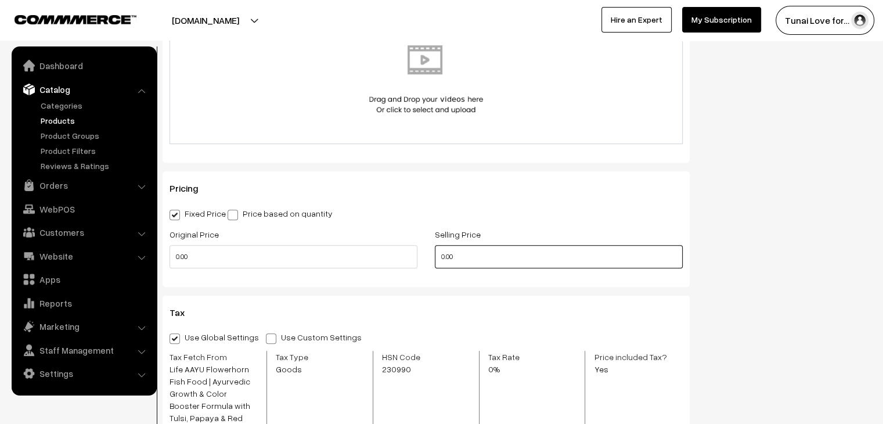
click at [437, 255] on input "0.00" at bounding box center [559, 256] width 248 height 23
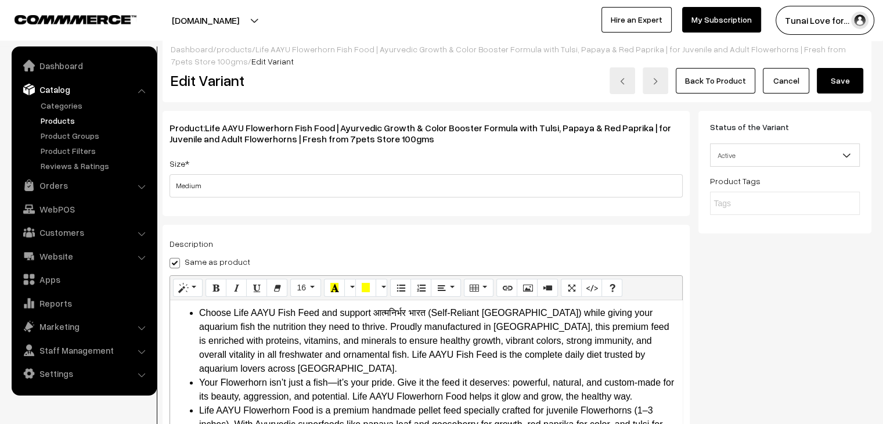
scroll to position [0, 0]
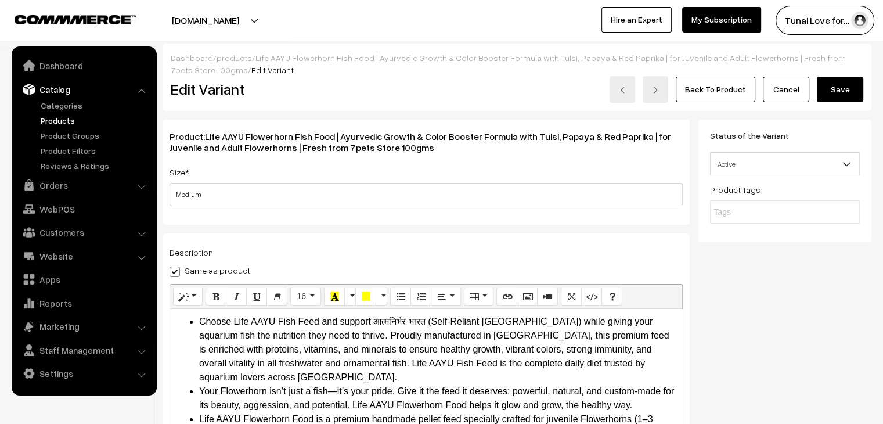
type input "440.00"
click at [856, 96] on button "Save" at bounding box center [839, 90] width 46 height 26
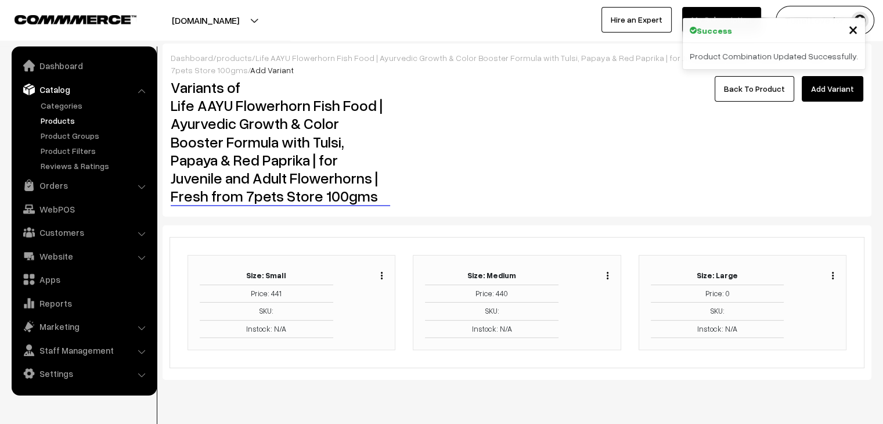
click at [832, 273] on img "button" at bounding box center [832, 276] width 2 height 8
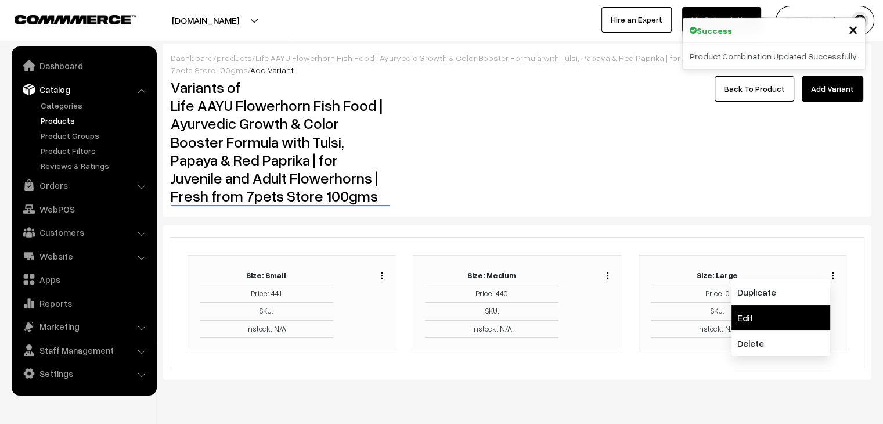
click at [786, 317] on link "Edit" at bounding box center [780, 318] width 99 height 26
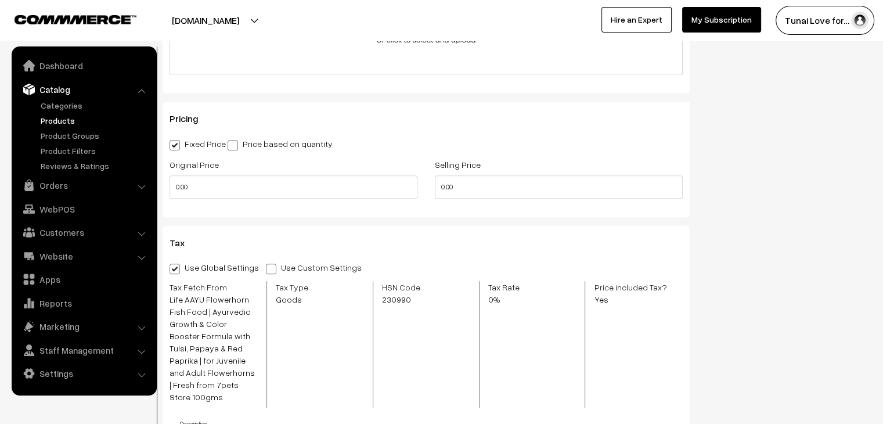
scroll to position [725, 0]
click at [443, 192] on input "0.00" at bounding box center [559, 187] width 248 height 23
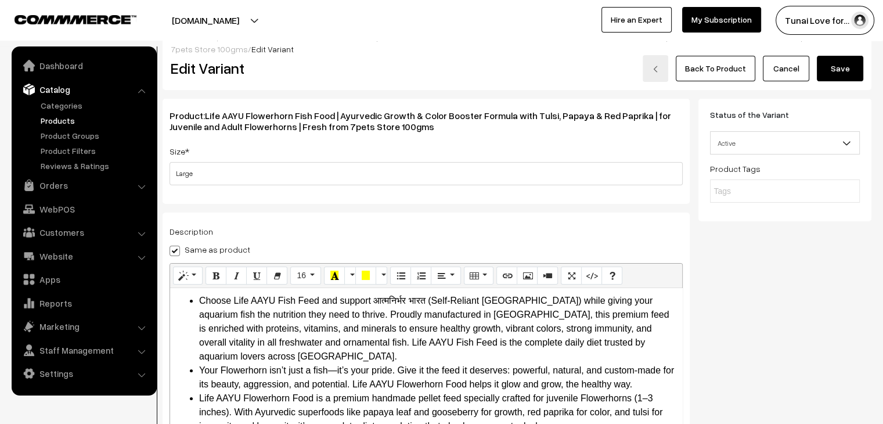
scroll to position [0, 0]
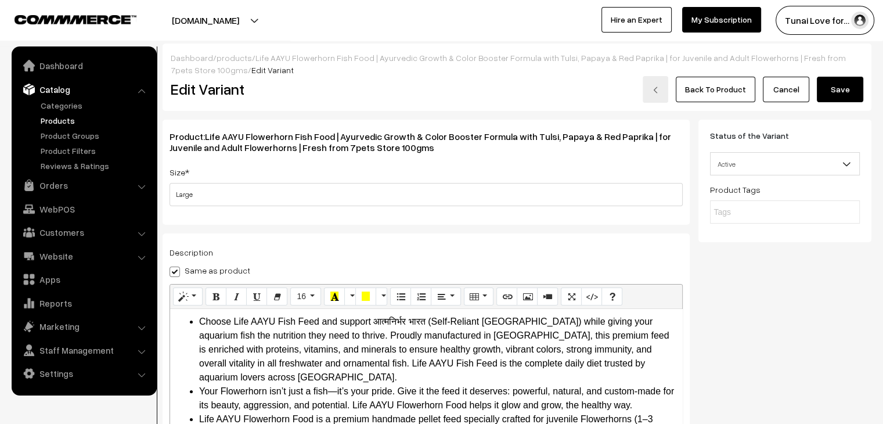
type input "440.00"
click at [837, 84] on button "Save" at bounding box center [839, 90] width 46 height 26
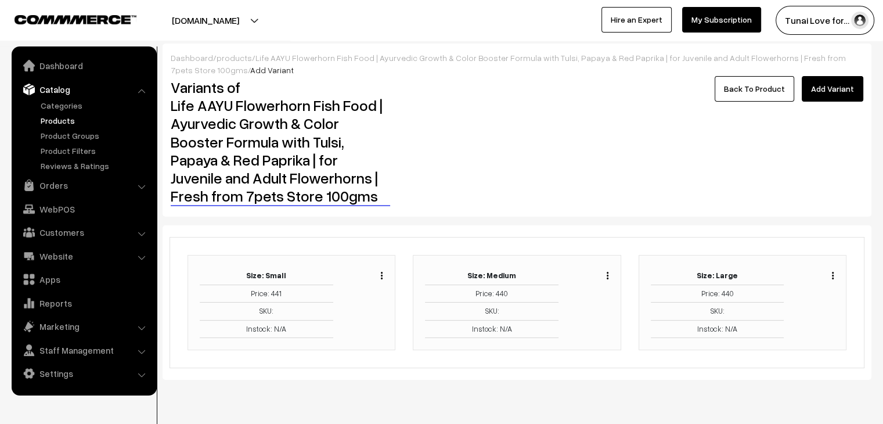
click at [793, 93] on link "Back To Product" at bounding box center [753, 89] width 79 height 26
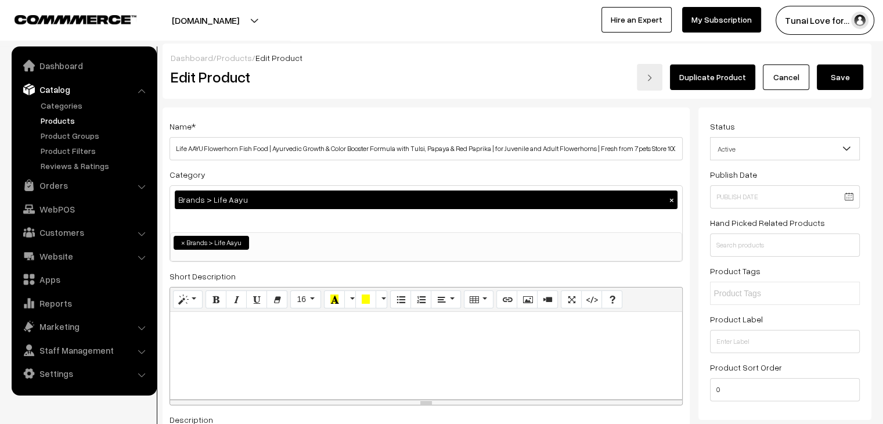
click at [848, 76] on button "Save" at bounding box center [839, 77] width 46 height 26
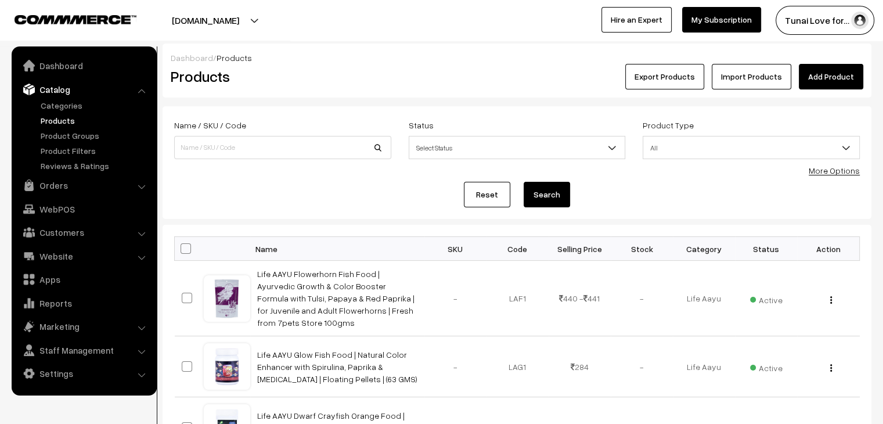
click at [824, 73] on link "Add Product" at bounding box center [830, 77] width 64 height 26
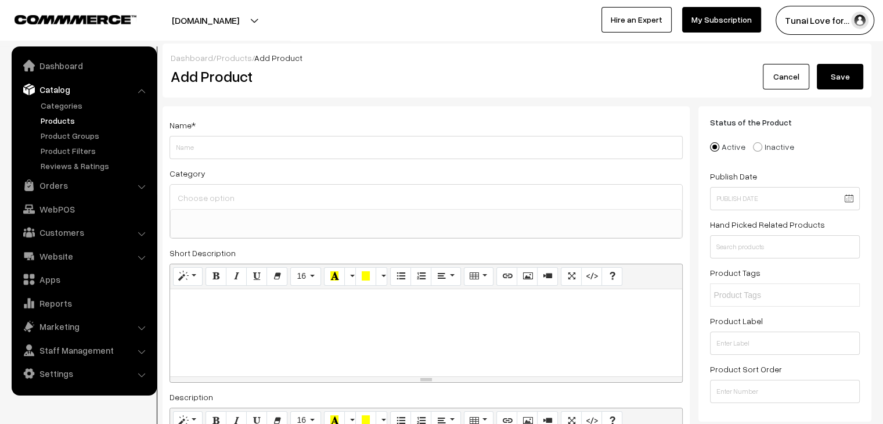
click at [541, 224] on span at bounding box center [426, 223] width 512 height 29
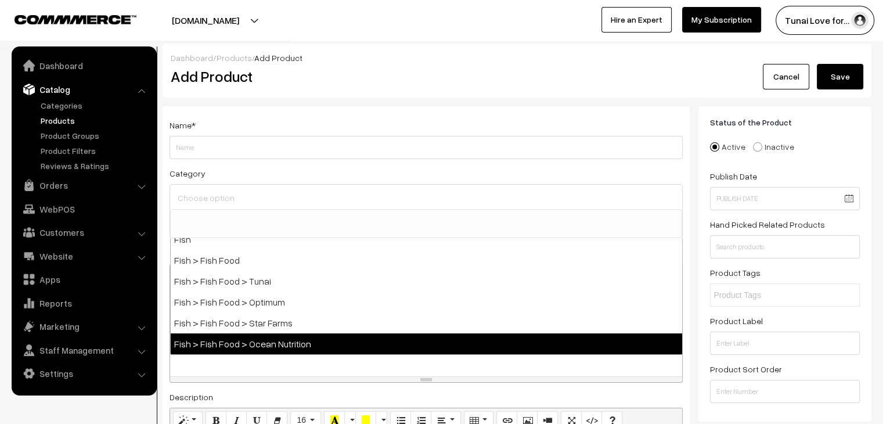
scroll to position [302, 0]
select select "49"
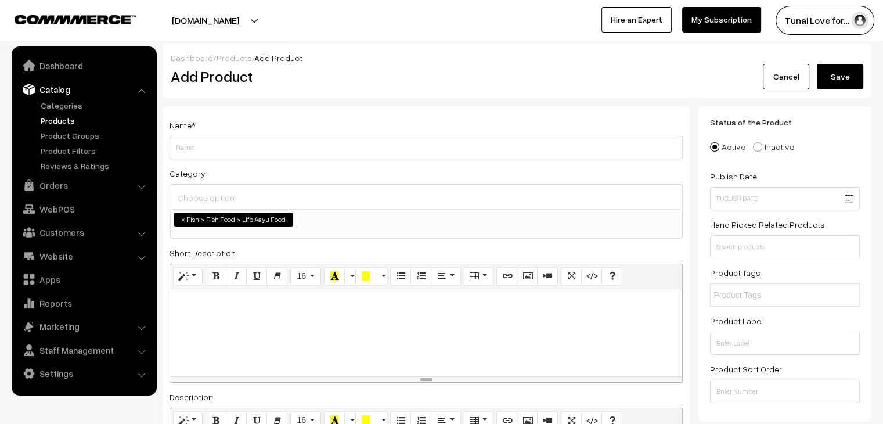
scroll to position [150, 0]
click at [183, 219] on span "×" at bounding box center [183, 219] width 4 height 10
select select
click at [42, 125] on link "Products" at bounding box center [95, 120] width 115 height 12
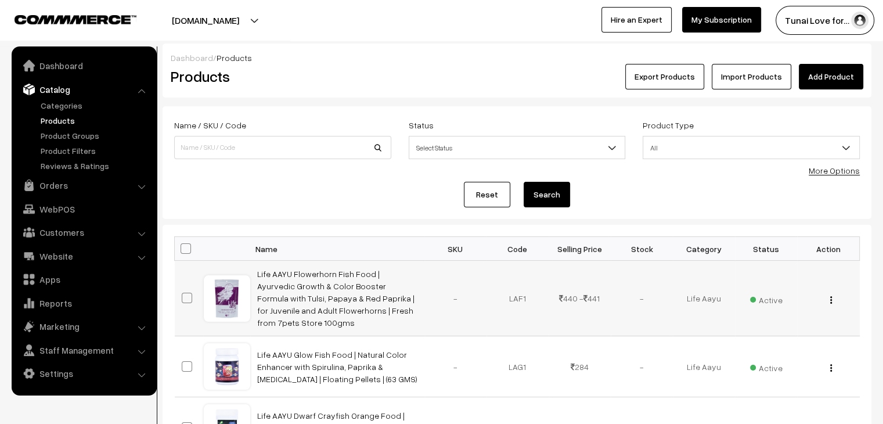
click at [348, 291] on td "Life AAYU Flowerhorn Fish Food | Ayurvedic Growth & Color Booster Formula with …" at bounding box center [337, 298] width 174 height 75
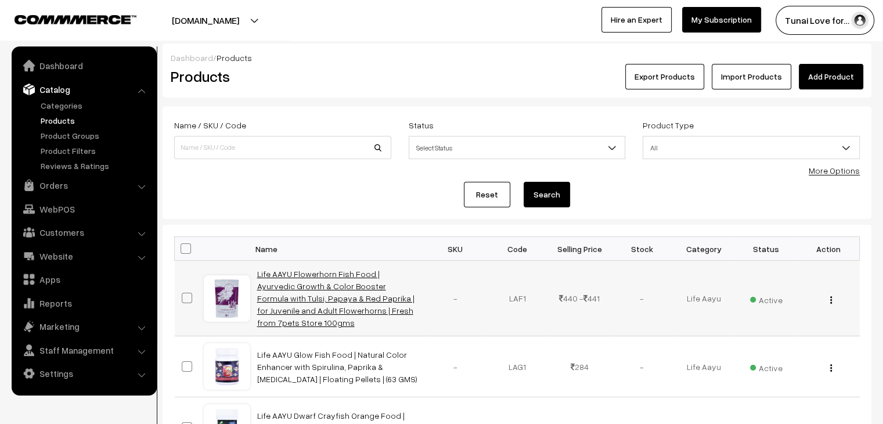
click at [350, 298] on link "Life AAYU Flowerhorn Fish Food | Ayurvedic Growth & Color Booster Formula with …" at bounding box center [335, 298] width 157 height 59
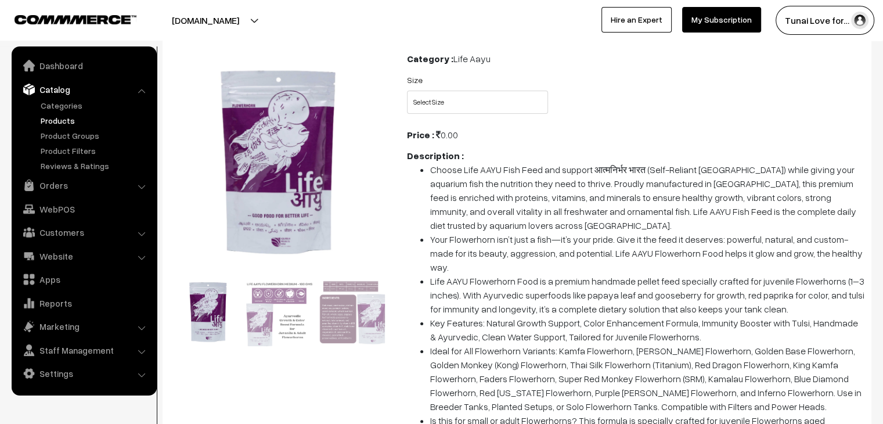
scroll to position [58, 0]
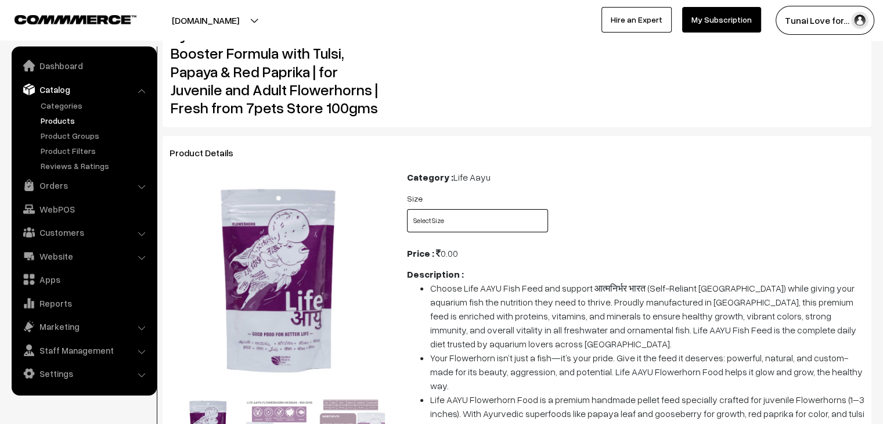
click at [443, 212] on select "Select Size Small Medium Large" at bounding box center [477, 220] width 141 height 23
select select "LAF1_JSK"
click at [407, 209] on select "Select Size Small Medium Large" at bounding box center [477, 220] width 141 height 23
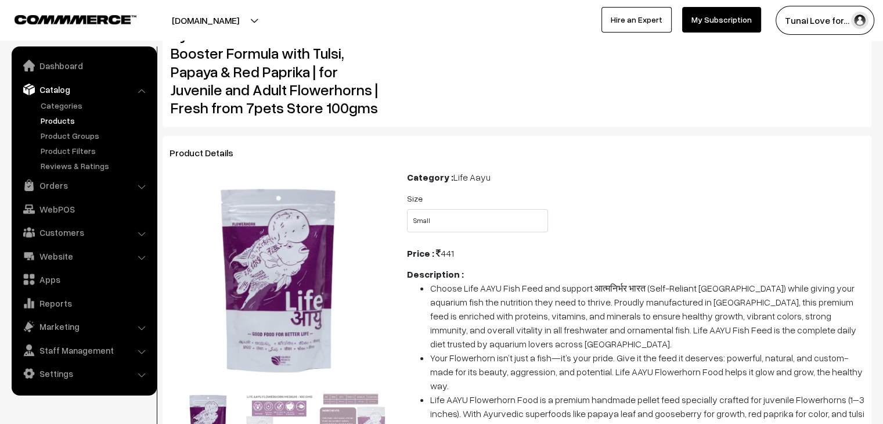
click at [453, 230] on select "Select Size Small Medium Large" at bounding box center [477, 220] width 141 height 23
select select "LAF1_HJ5"
click at [407, 209] on select "Select Size Small Medium Large" at bounding box center [477, 220] width 141 height 23
click at [457, 230] on select "Select Size Small Medium Large" at bounding box center [477, 220] width 141 height 23
select select "LAF1_E67"
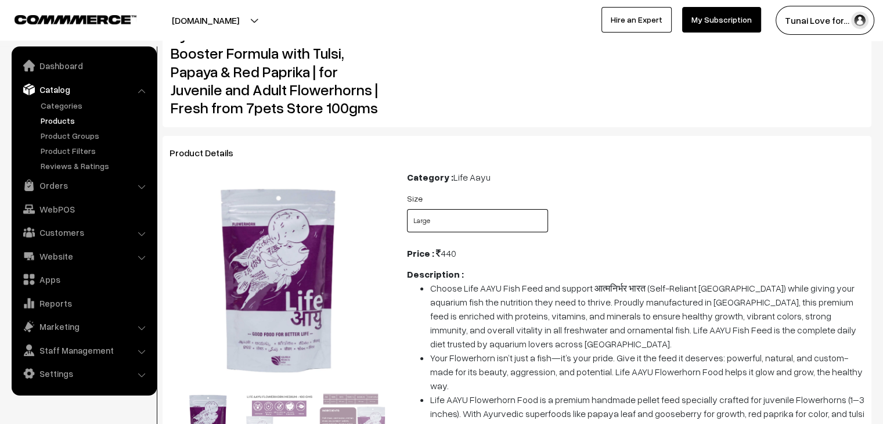
click at [407, 209] on select "Select Size Small Medium Large" at bounding box center [477, 220] width 141 height 23
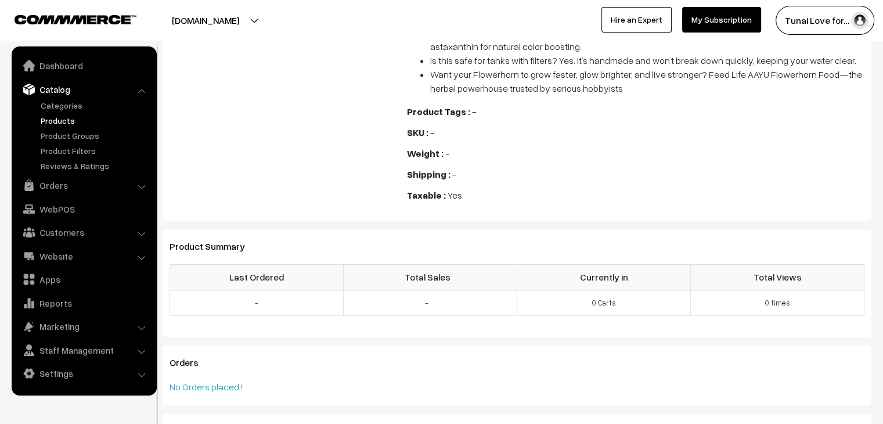
scroll to position [703, 0]
